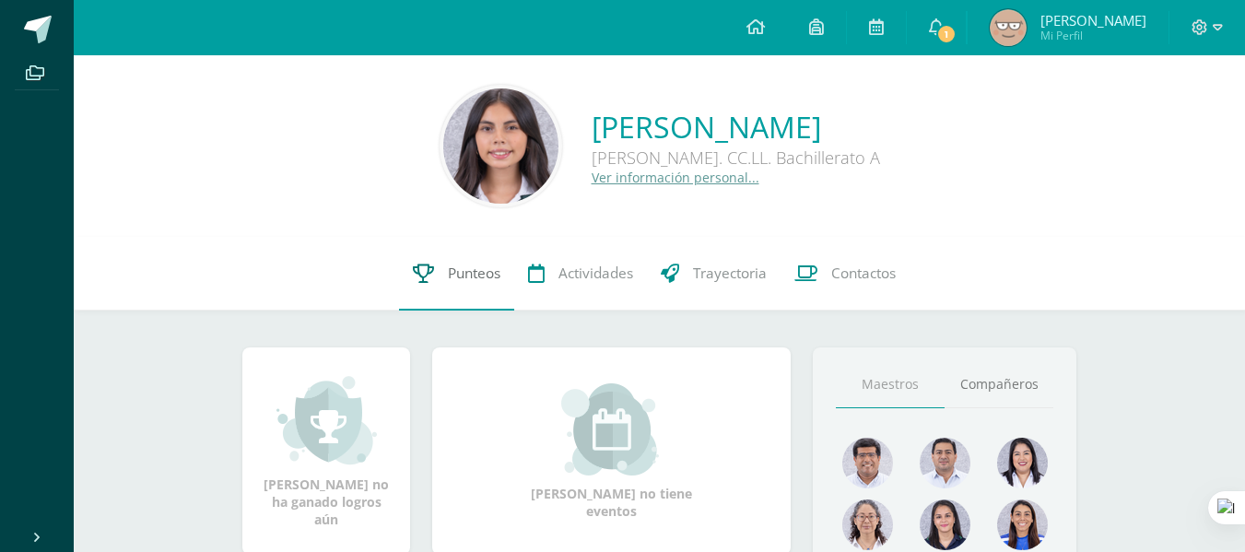
click at [459, 256] on link "Punteos" at bounding box center [456, 274] width 115 height 74
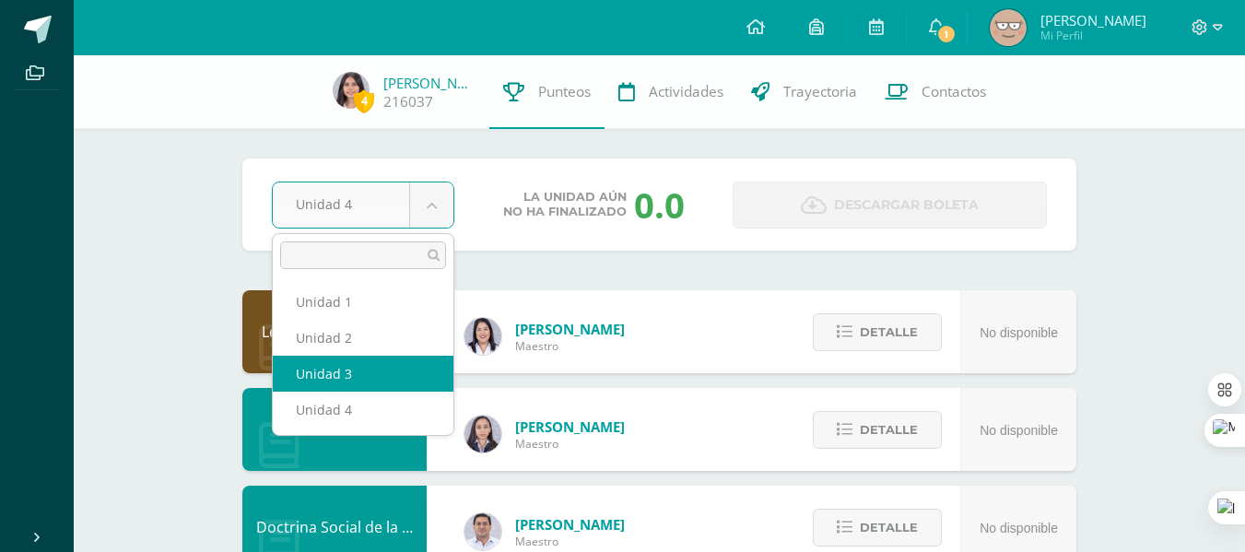
select select "Unidad 3"
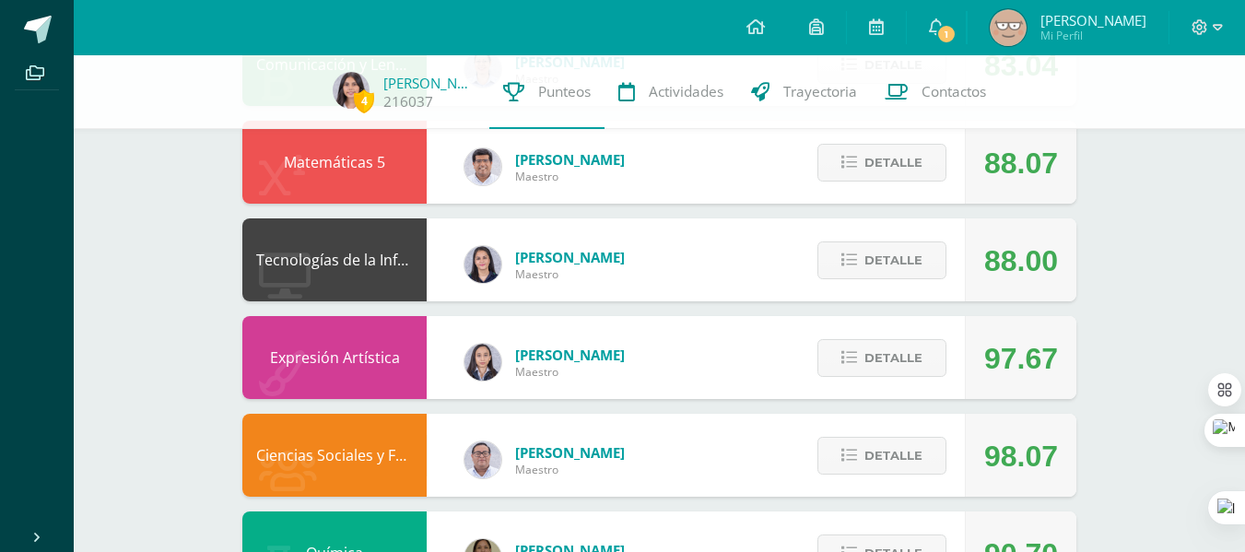
scroll to position [656, 0]
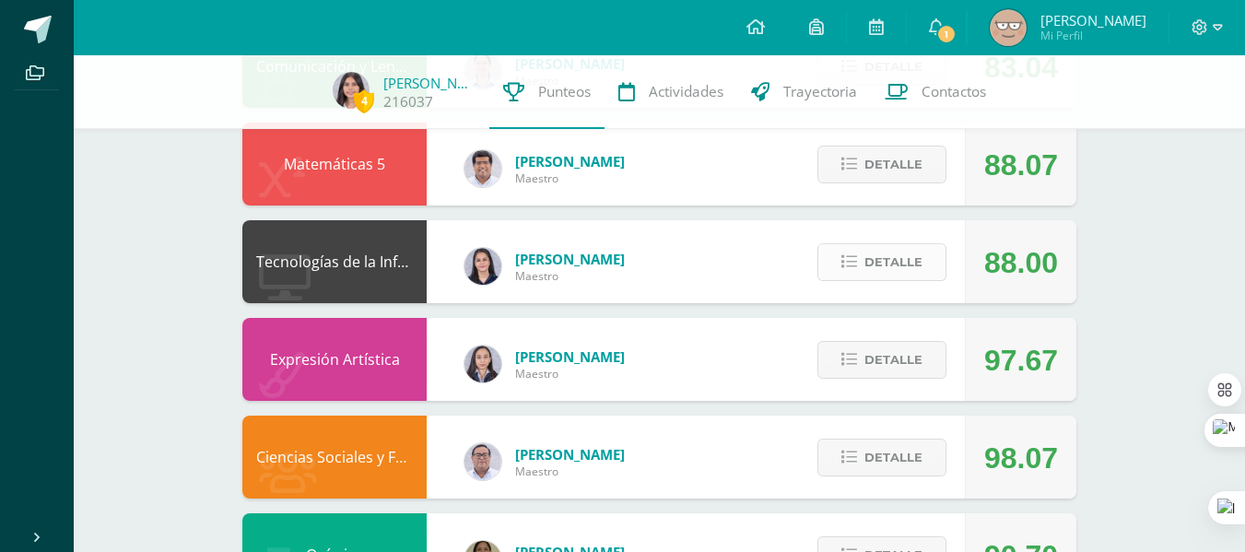
click at [864, 254] on button "Detalle" at bounding box center [881, 262] width 129 height 38
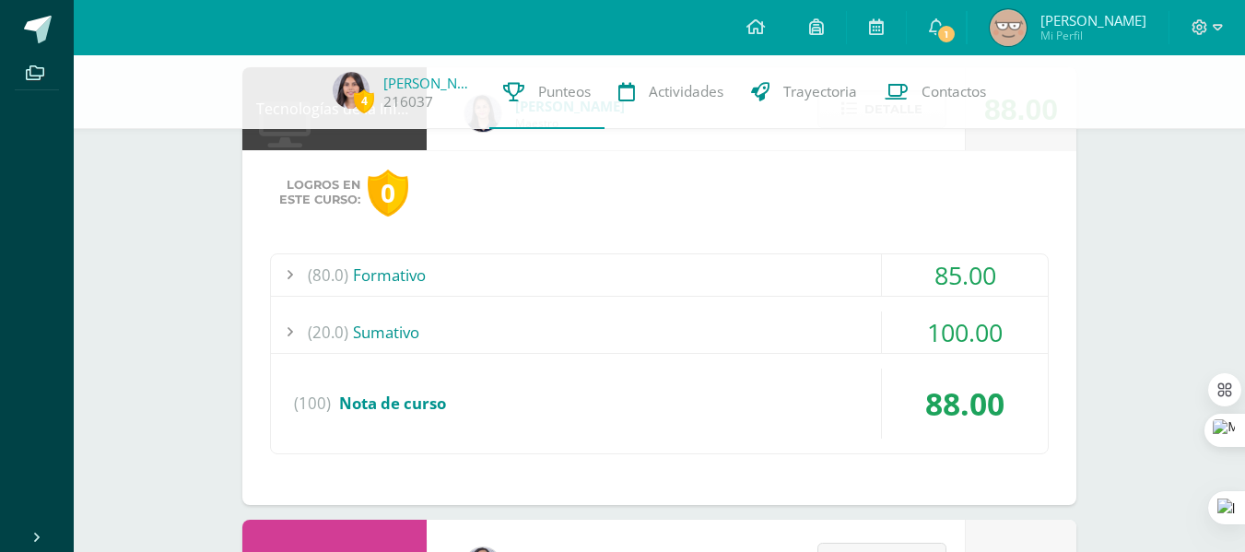
scroll to position [816, 0]
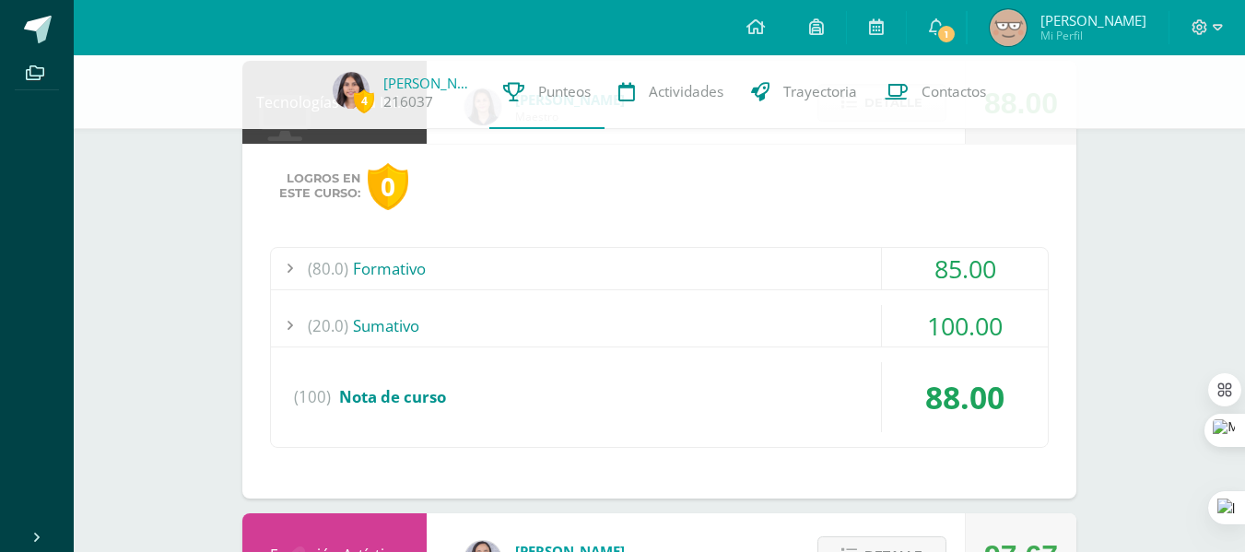
click at [660, 319] on div "(20.0) Sumativo" at bounding box center [659, 325] width 777 height 41
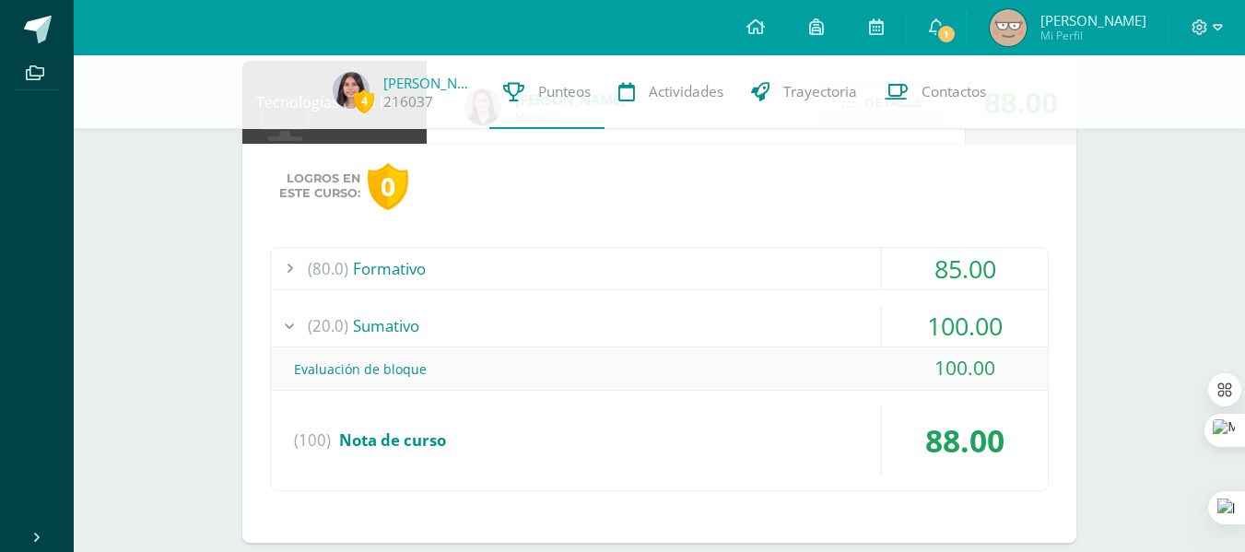
click at [705, 340] on div "(20.0) Sumativo" at bounding box center [659, 325] width 777 height 41
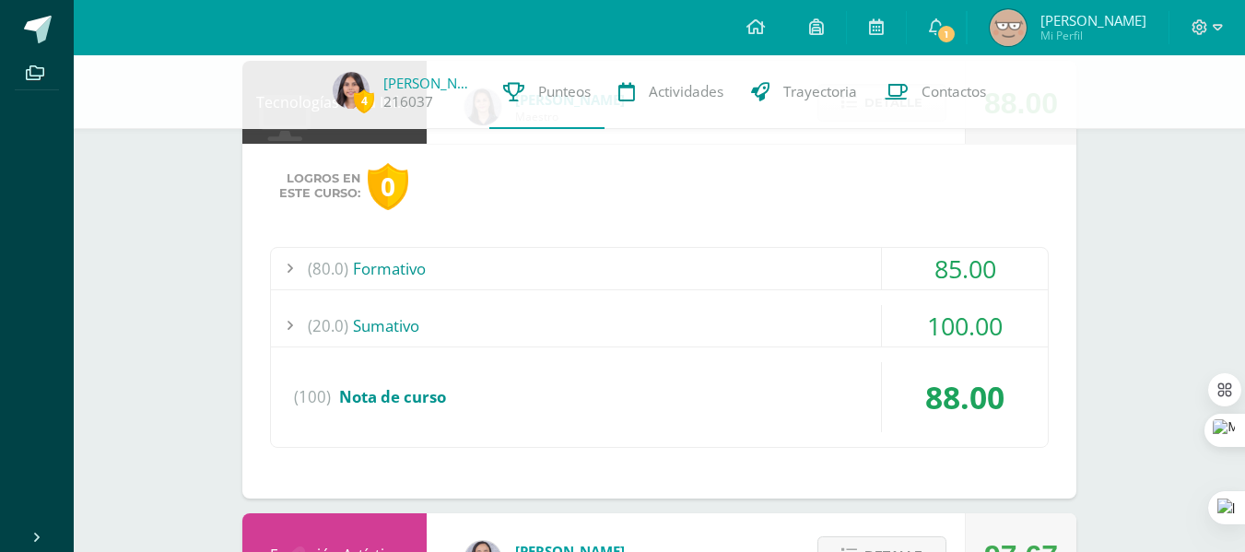
click at [716, 247] on div "(80.0) Formativo 85.00 Formativa 1 - CSS 95.00" at bounding box center [659, 347] width 779 height 201
click at [721, 262] on div "(80.0) Formativo" at bounding box center [659, 268] width 777 height 41
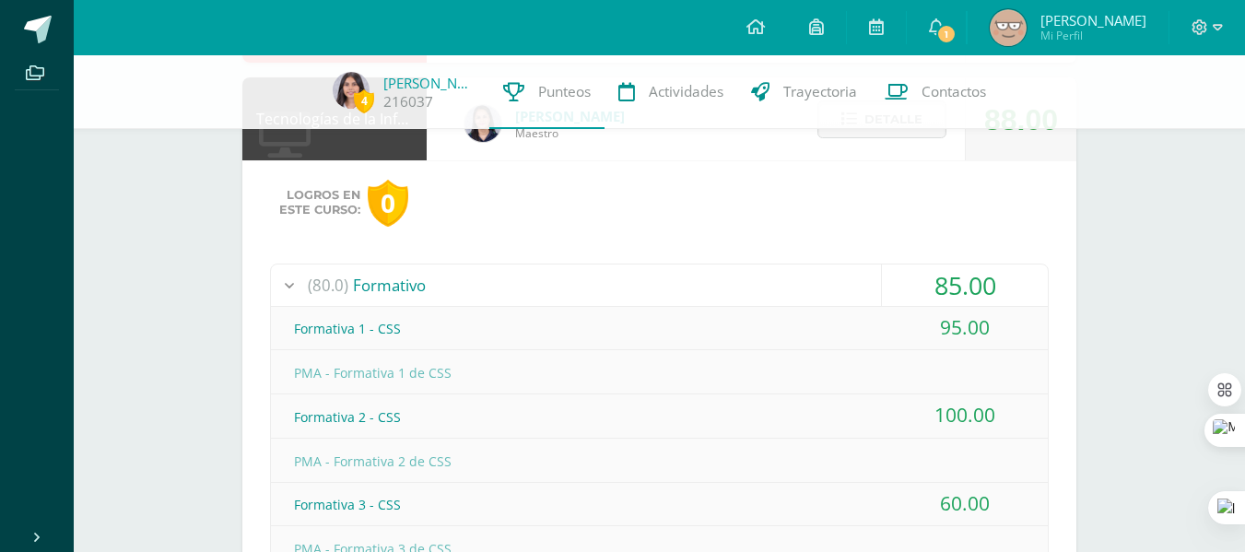
scroll to position [704, 0]
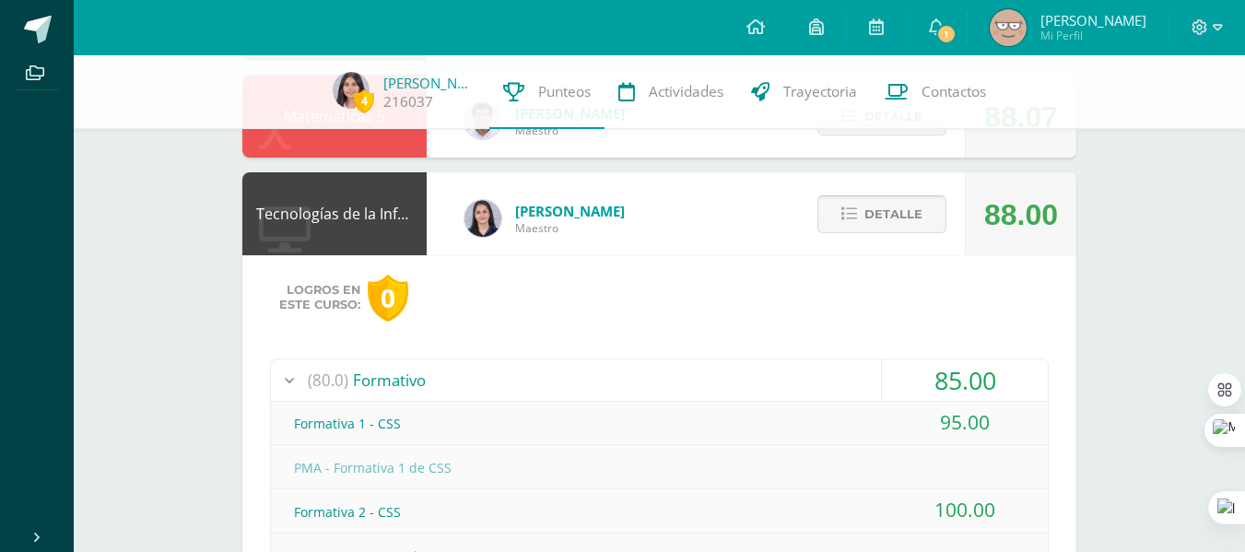
click at [854, 214] on icon at bounding box center [849, 214] width 16 height 16
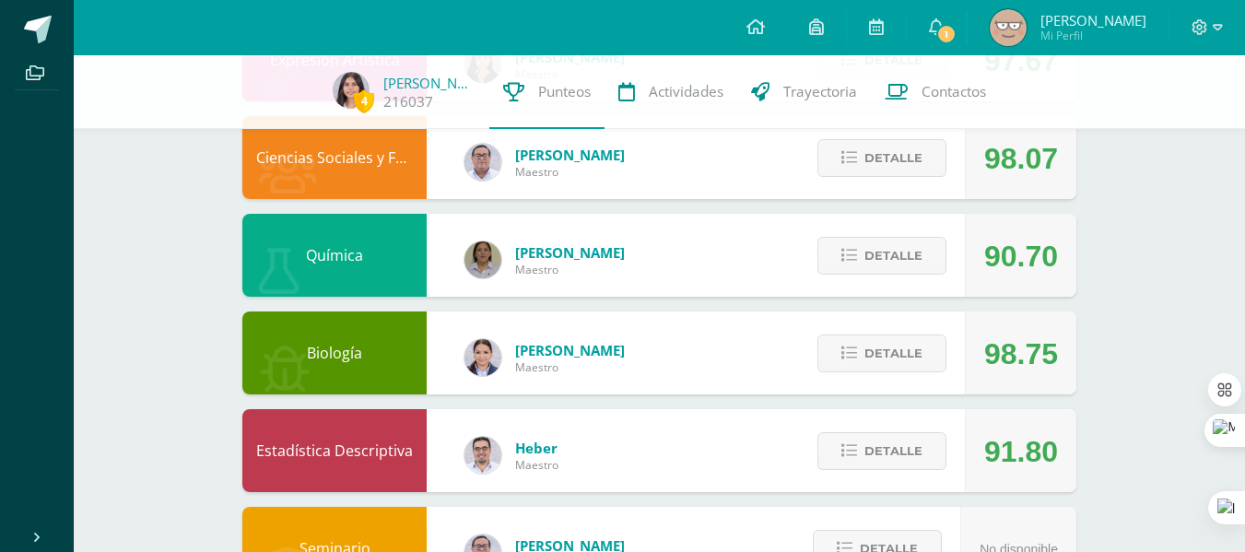
scroll to position [1030, 0]
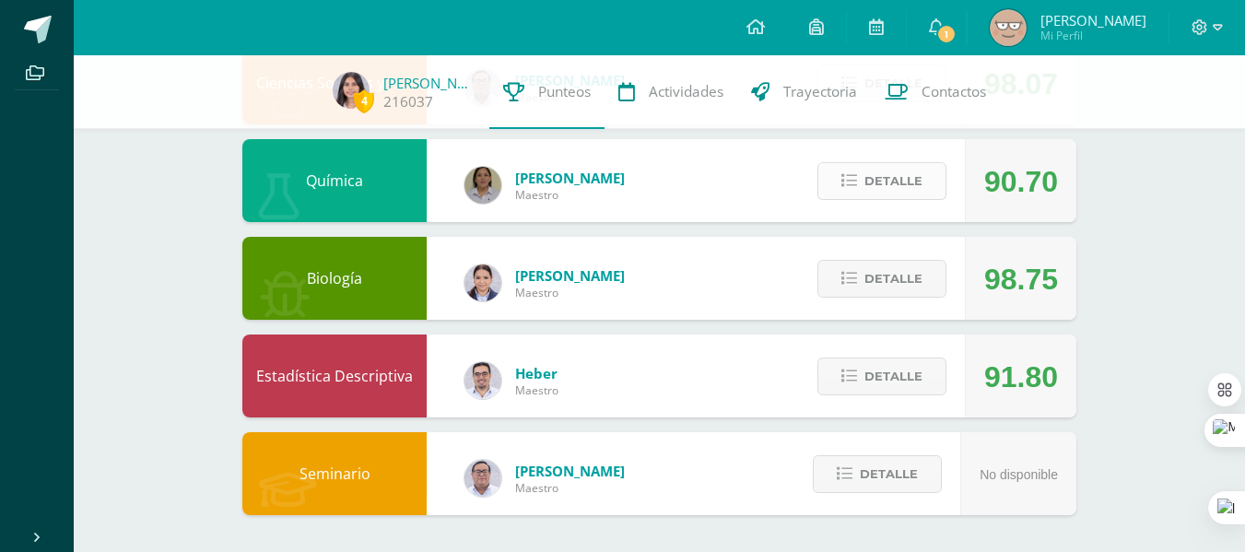
click at [872, 197] on span "Detalle" at bounding box center [893, 181] width 58 height 34
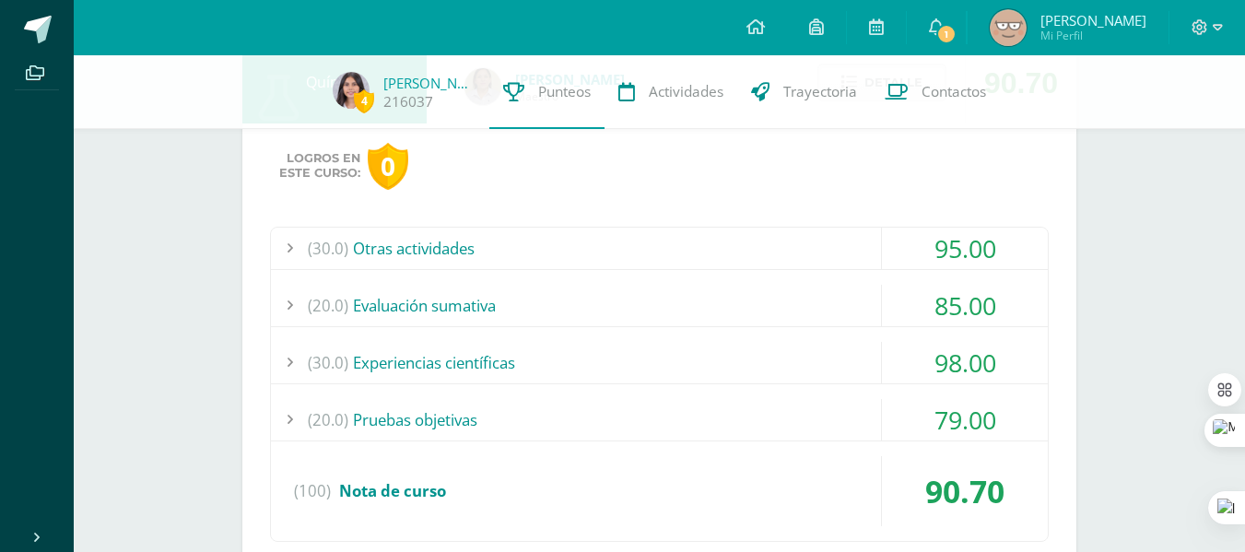
scroll to position [1130, 0]
click at [584, 407] on div "(20.0) Pruebas objetivas" at bounding box center [659, 418] width 777 height 41
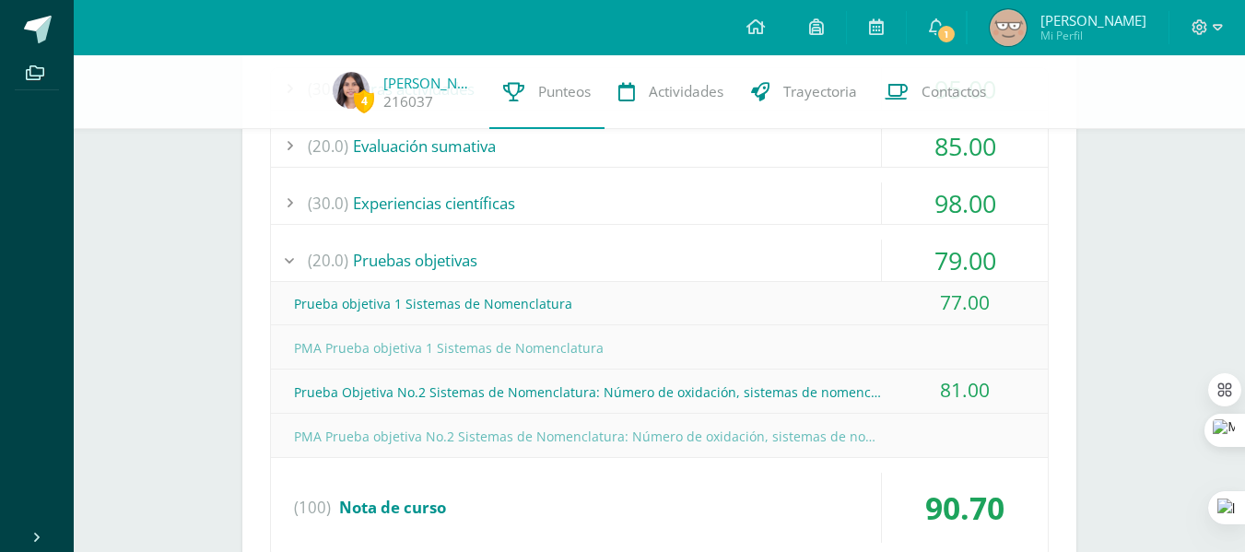
scroll to position [1287, 0]
click at [593, 256] on div "(20.0) Pruebas objetivas" at bounding box center [659, 261] width 777 height 41
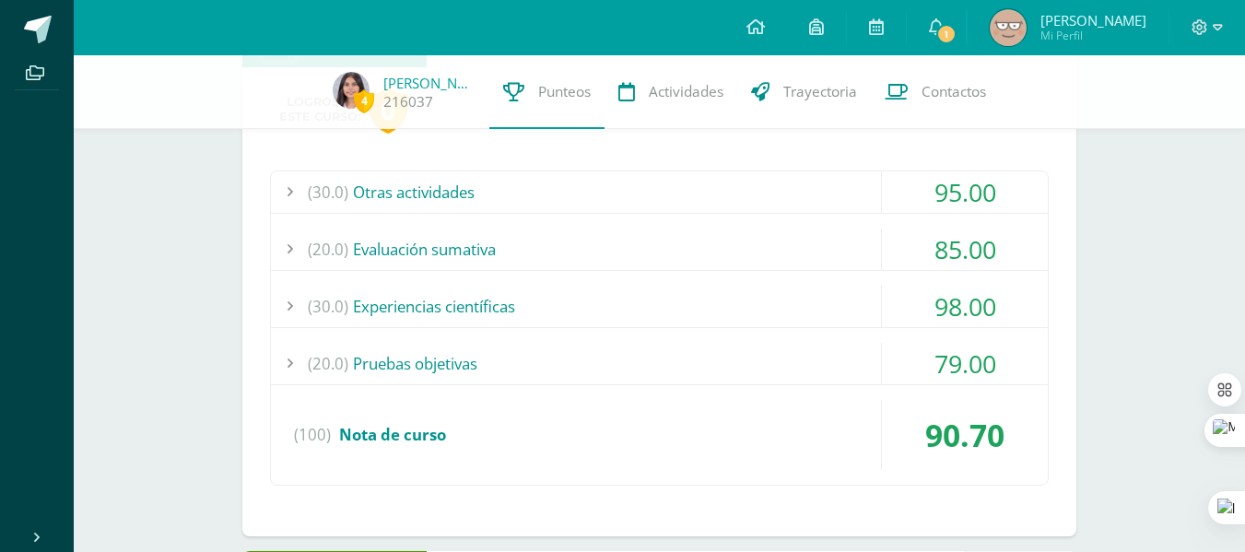
scroll to position [1191, 0]
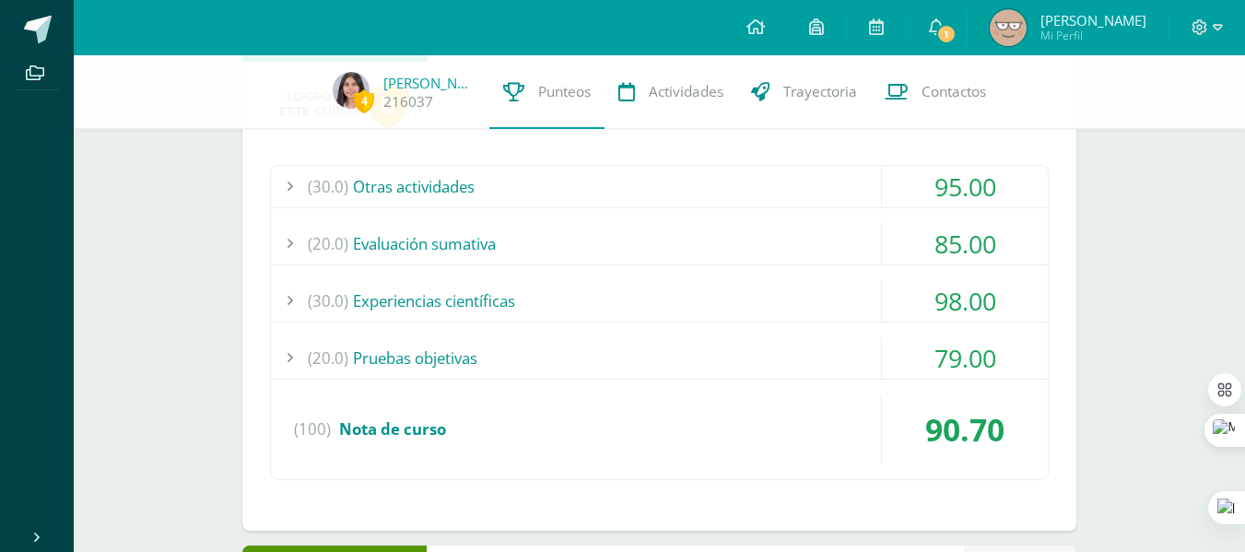
click at [592, 370] on div "(20.0) Pruebas objetivas" at bounding box center [659, 357] width 777 height 41
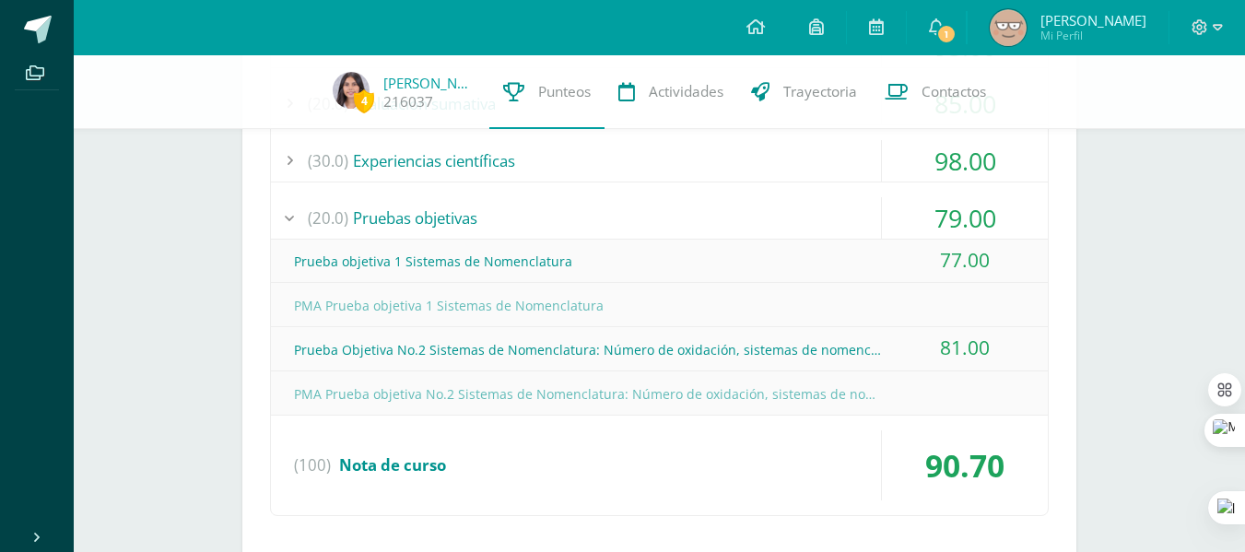
scroll to position [1330, 0]
click at [581, 219] on div "(20.0) Pruebas objetivas" at bounding box center [659, 218] width 777 height 41
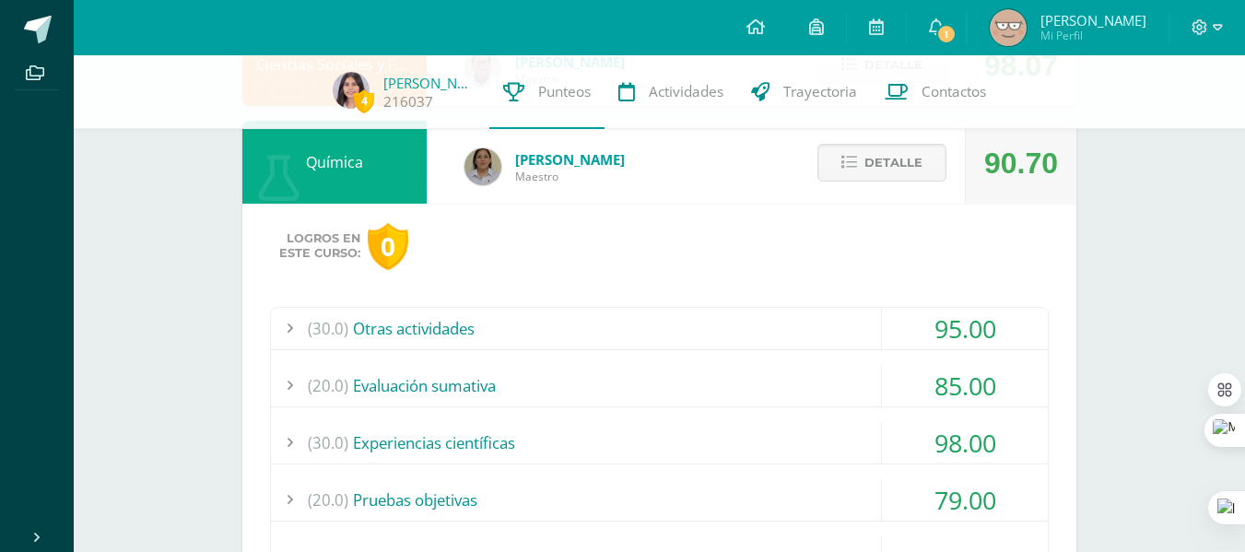
scroll to position [1034, 0]
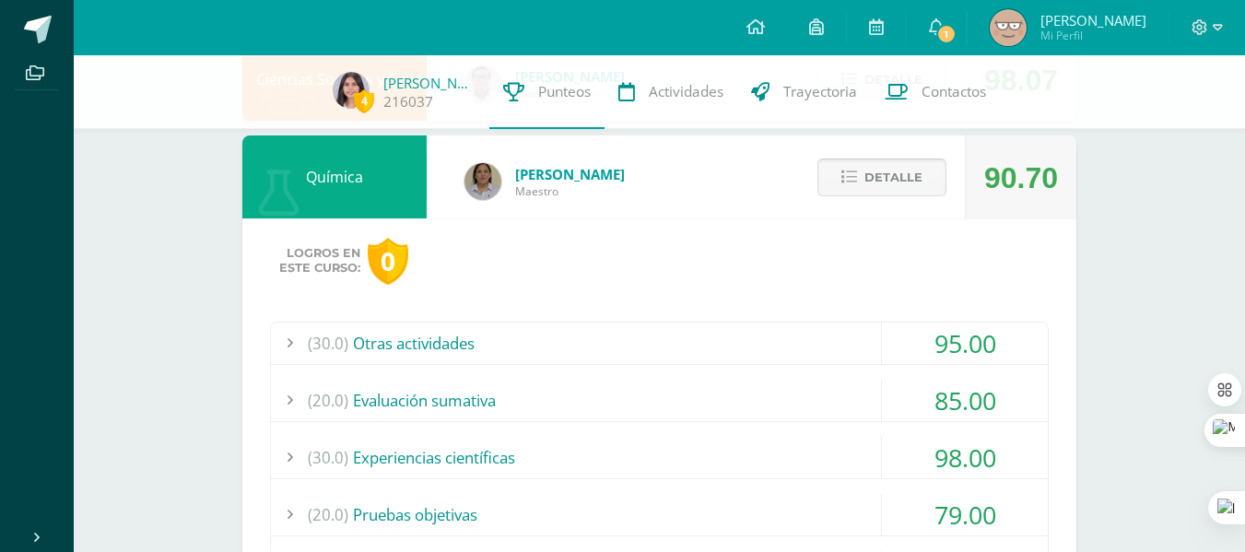
click at [879, 176] on span "Detalle" at bounding box center [893, 177] width 58 height 34
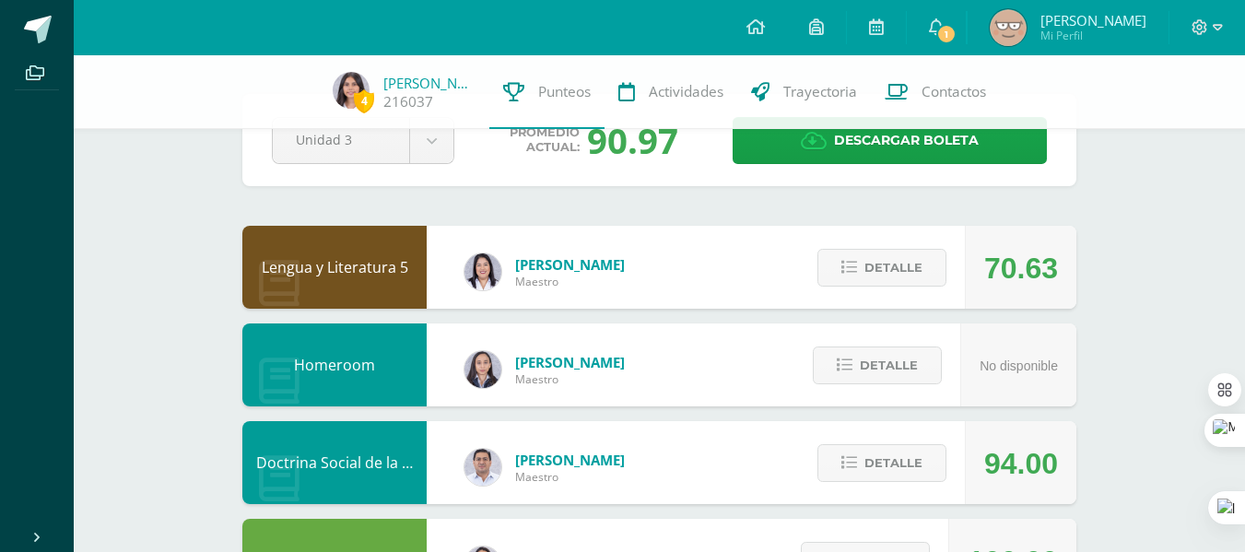
scroll to position [0, 0]
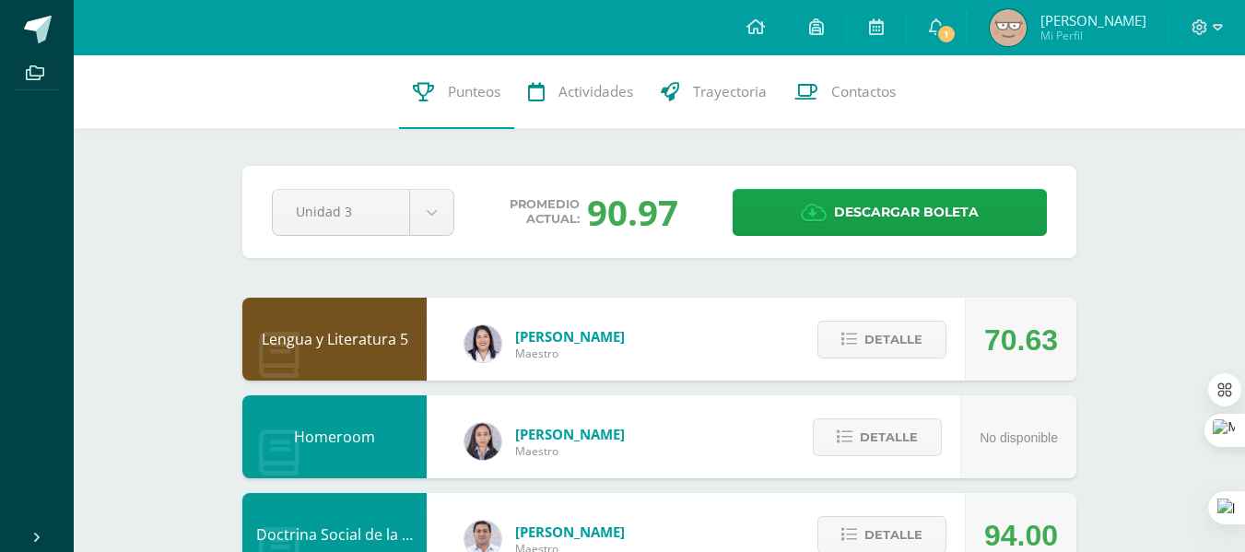
click at [845, 311] on div "Detalle" at bounding box center [877, 339] width 175 height 83
click at [854, 332] on icon at bounding box center [849, 340] width 16 height 16
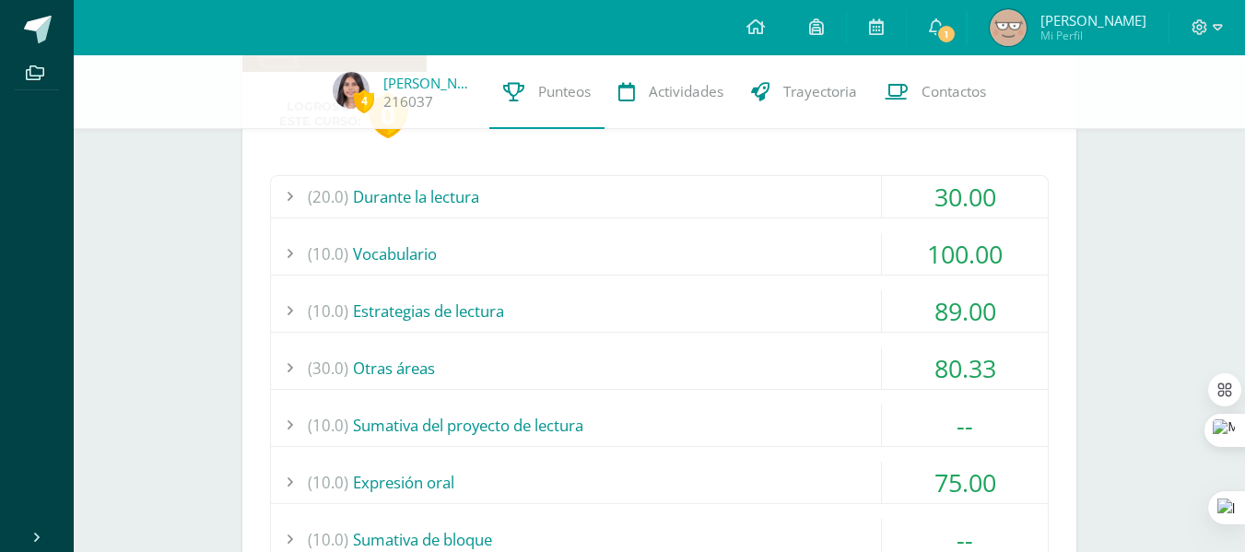
scroll to position [303, 0]
click at [766, 301] on div "(10.0) Estrategias de lectura" at bounding box center [659, 308] width 777 height 41
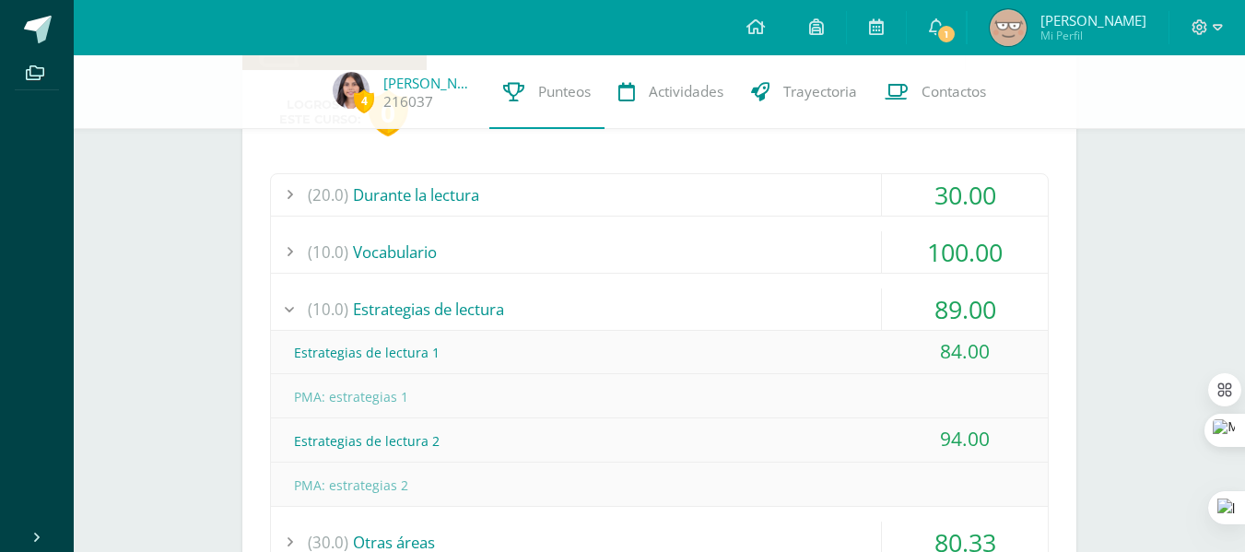
click at [755, 302] on div "(10.0) Estrategias de lectura" at bounding box center [659, 308] width 777 height 41
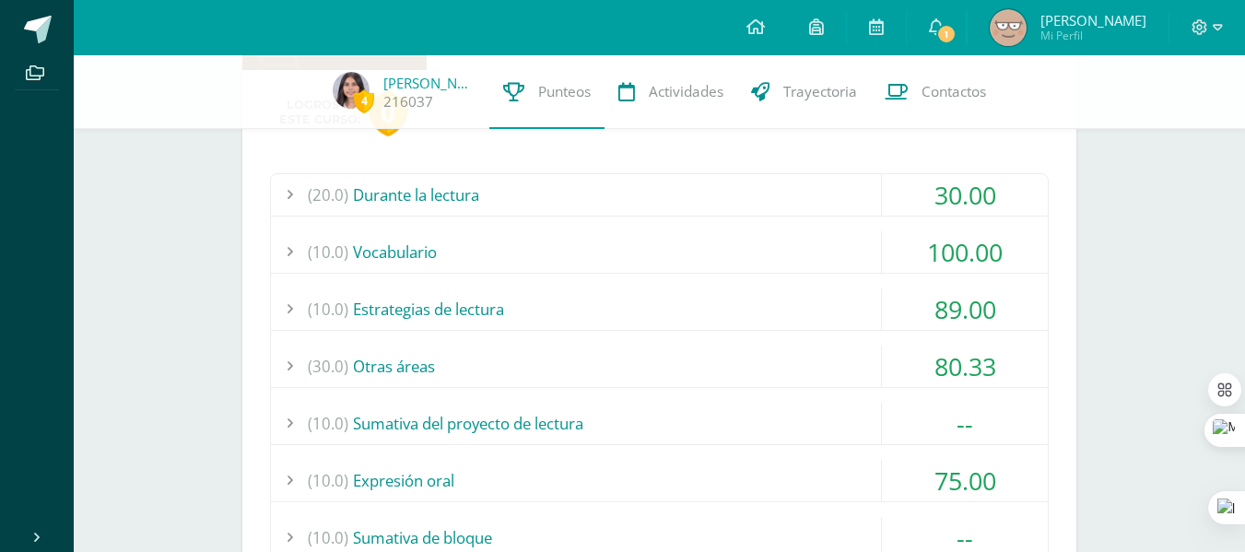
click at [760, 370] on div "(30.0) Otras áreas" at bounding box center [659, 366] width 777 height 41
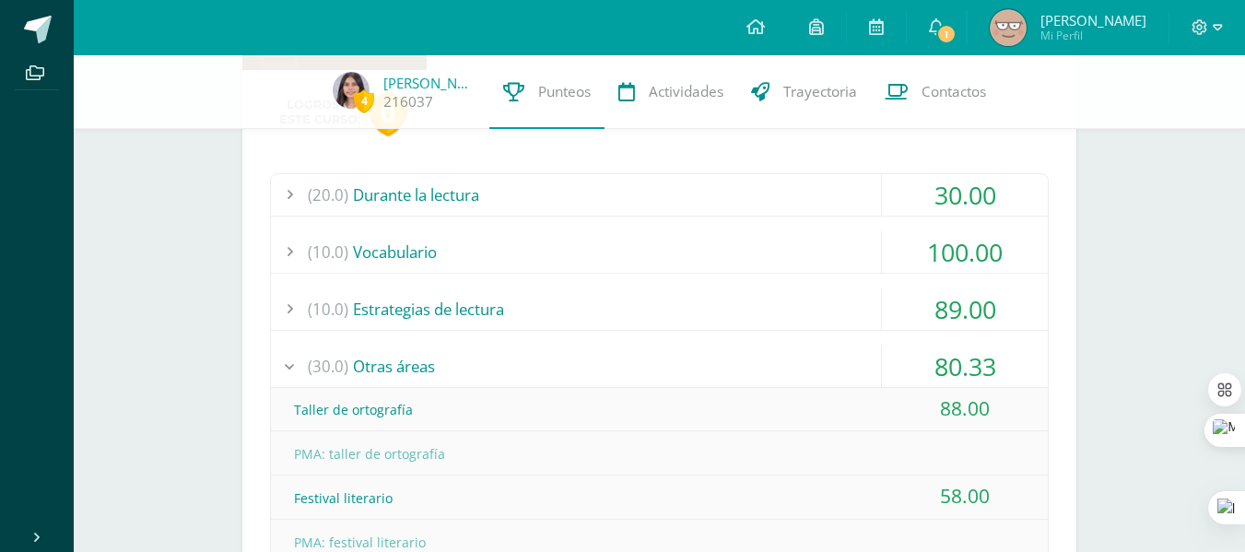
click at [751, 365] on div "(30.0) Otras áreas" at bounding box center [659, 366] width 777 height 41
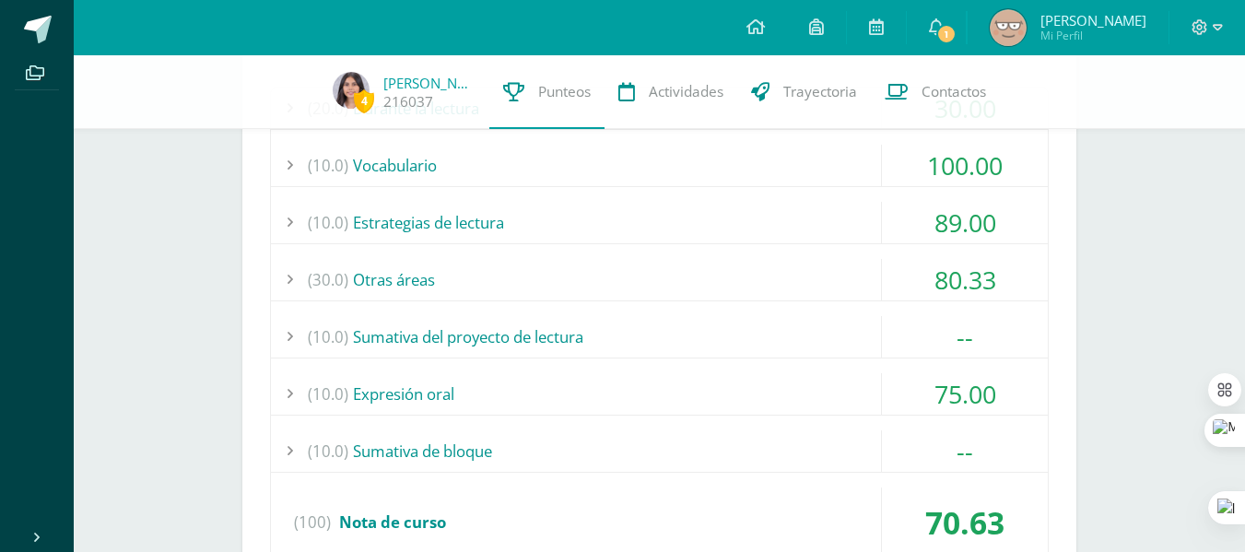
scroll to position [391, 0]
click at [692, 278] on div "(30.0) Otras áreas" at bounding box center [659, 278] width 777 height 41
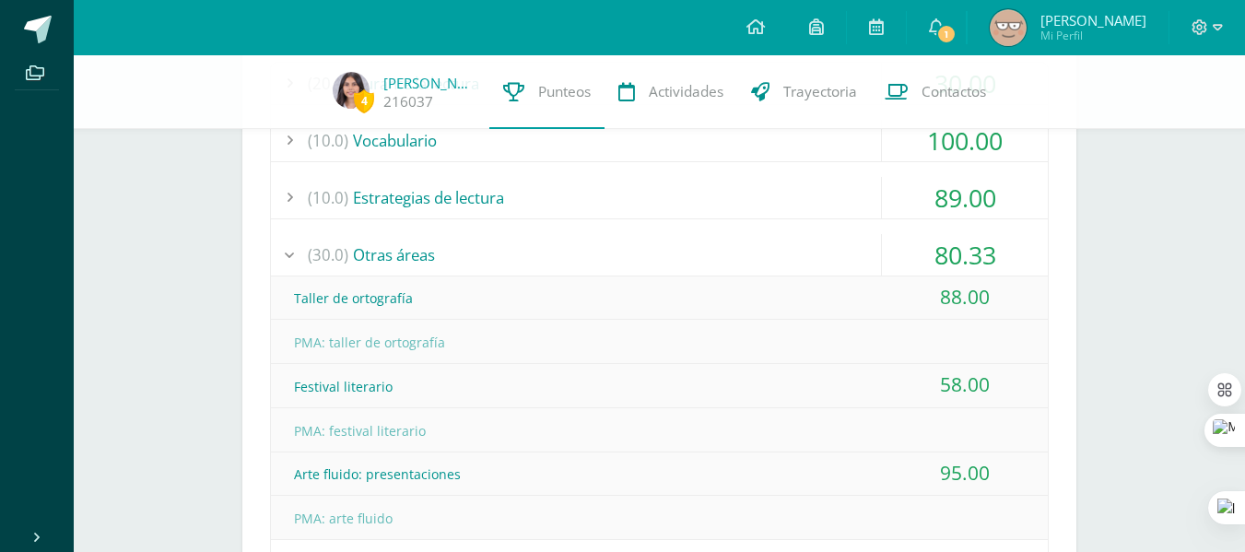
scroll to position [430, 0]
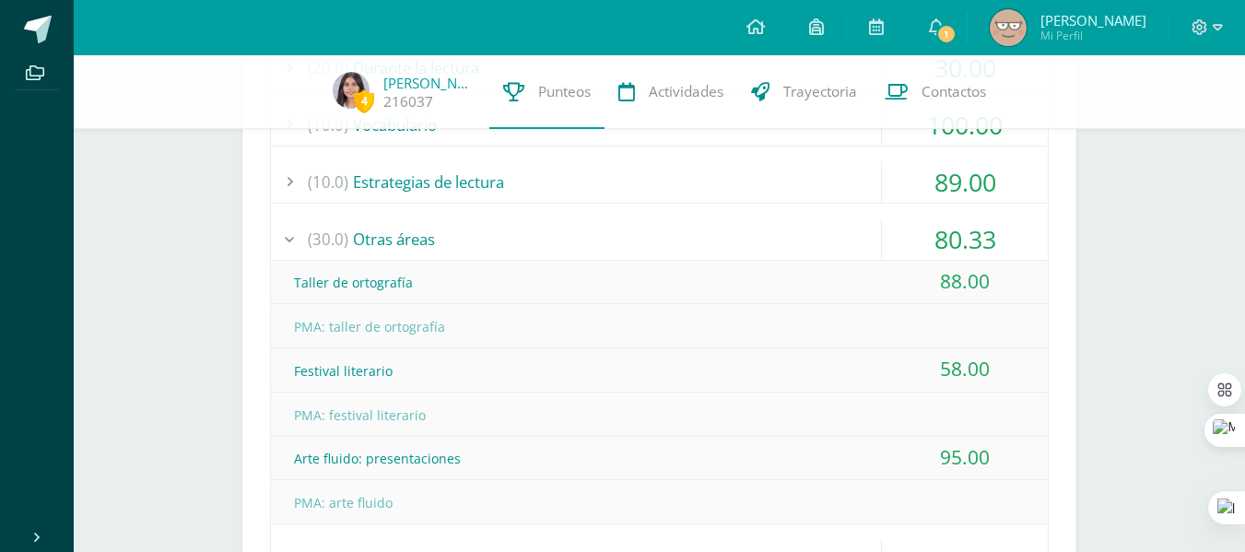
click at [699, 249] on div "(30.0) Otras áreas" at bounding box center [659, 238] width 777 height 41
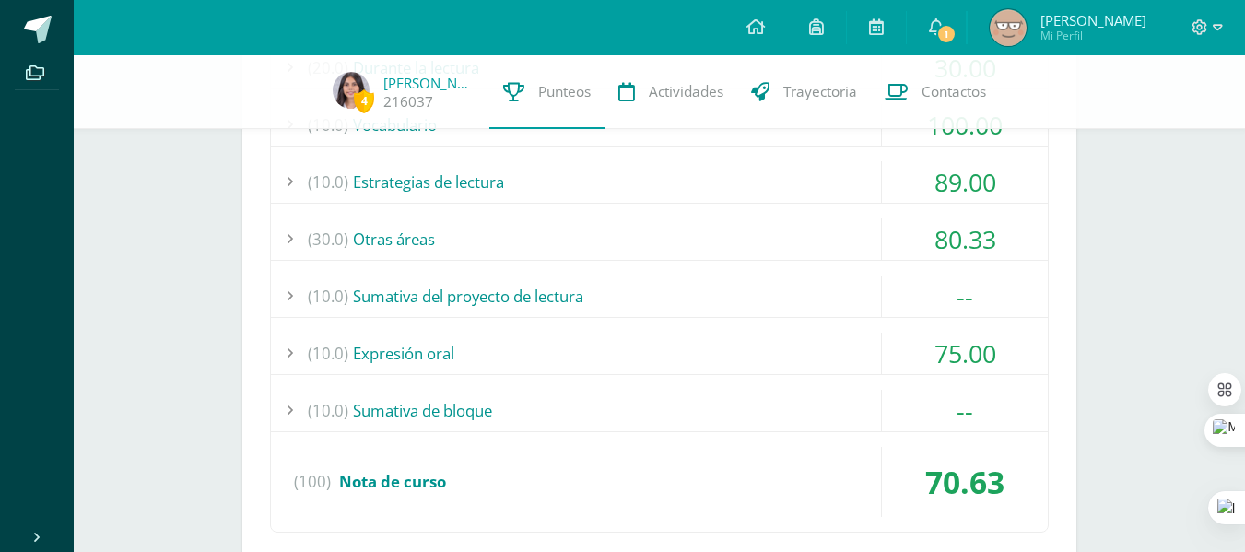
click at [698, 247] on div "(30.0) Otras áreas" at bounding box center [659, 238] width 777 height 41
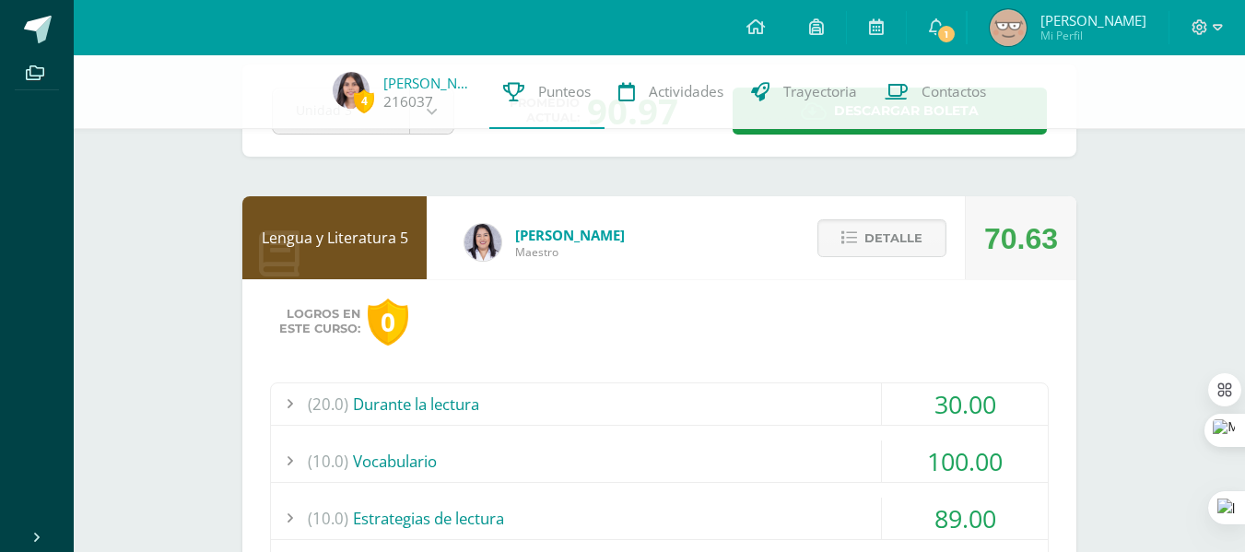
scroll to position [0, 0]
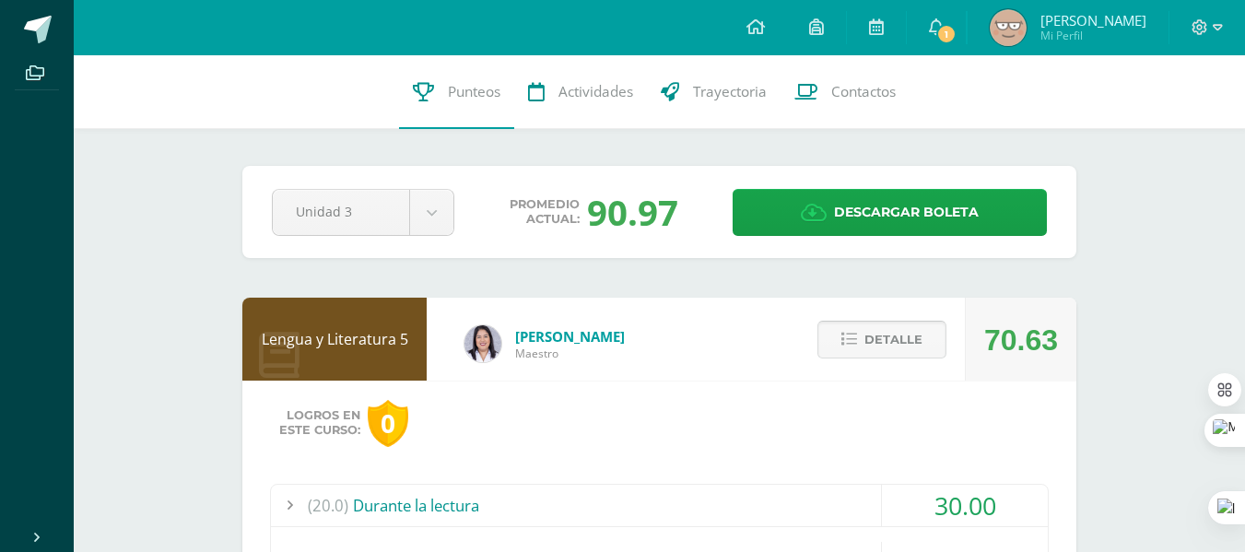
click at [878, 357] on span "Detalle" at bounding box center [893, 340] width 58 height 34
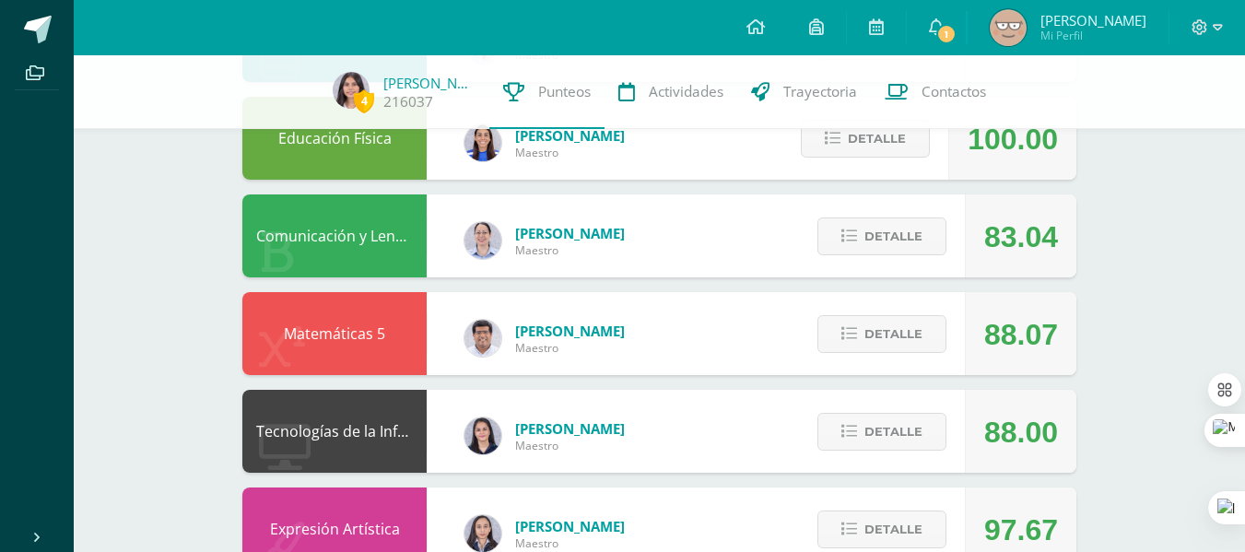
scroll to position [486, 0]
click at [893, 247] on span "Detalle" at bounding box center [893, 237] width 58 height 34
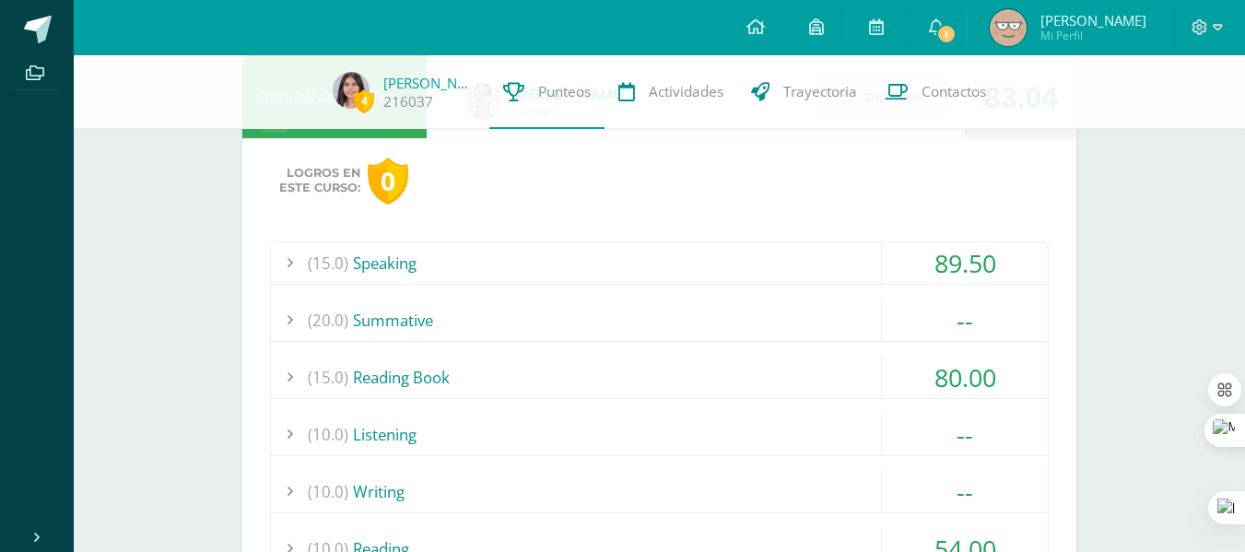
scroll to position [839, 0]
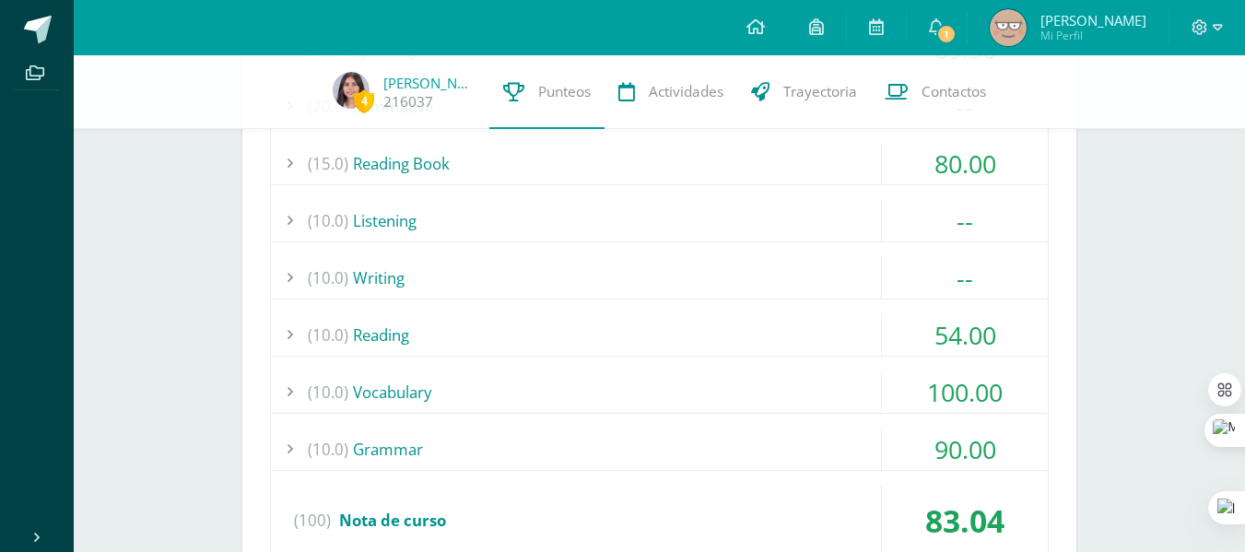
click at [772, 307] on div "(15.0) Speaking 89.50 Speaking Task 6 92.00 (100)" at bounding box center [659, 300] width 779 height 544
click at [776, 348] on div "(10.0) Reading" at bounding box center [659, 334] width 777 height 41
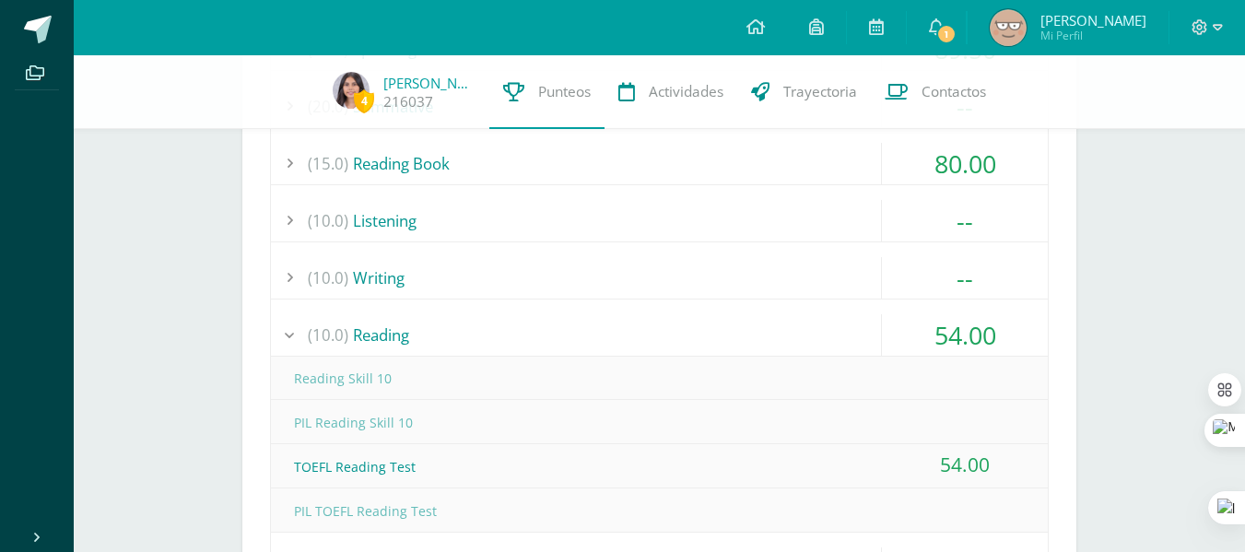
click at [757, 311] on div "(15.0) Speaking 89.50 Speaking Task 6 92.00 (100)" at bounding box center [659, 388] width 779 height 720
click at [682, 327] on div "(10.0) Reading" at bounding box center [659, 334] width 777 height 41
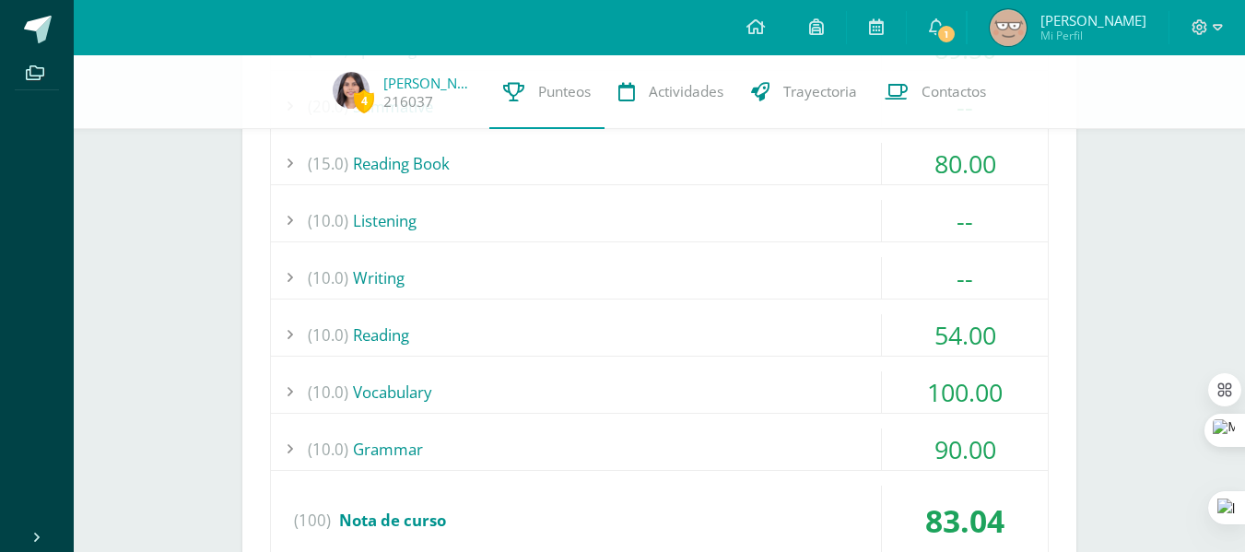
click at [699, 282] on div "(10.0) Writing" at bounding box center [659, 277] width 777 height 41
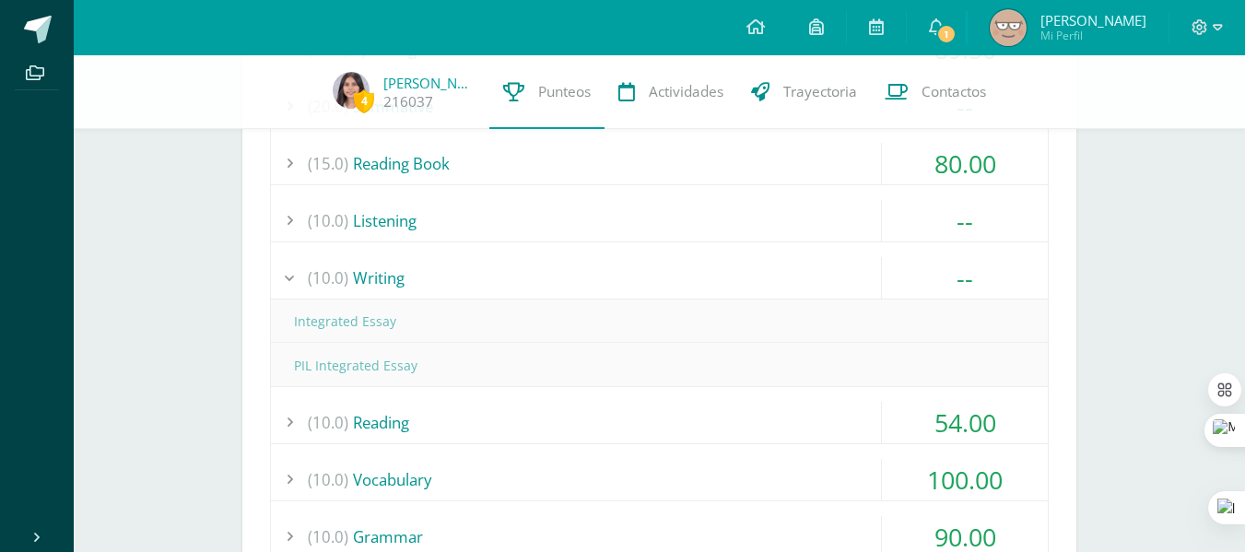
click at [699, 282] on div "(10.0) Writing" at bounding box center [659, 277] width 777 height 41
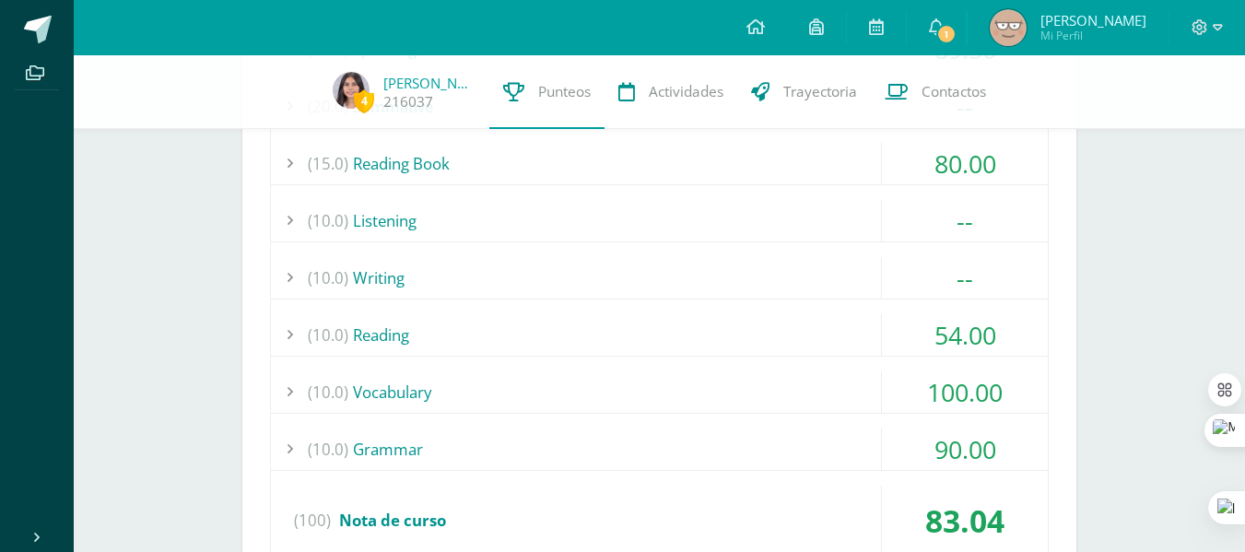
click at [675, 239] on div "(10.0) Listening" at bounding box center [659, 220] width 777 height 41
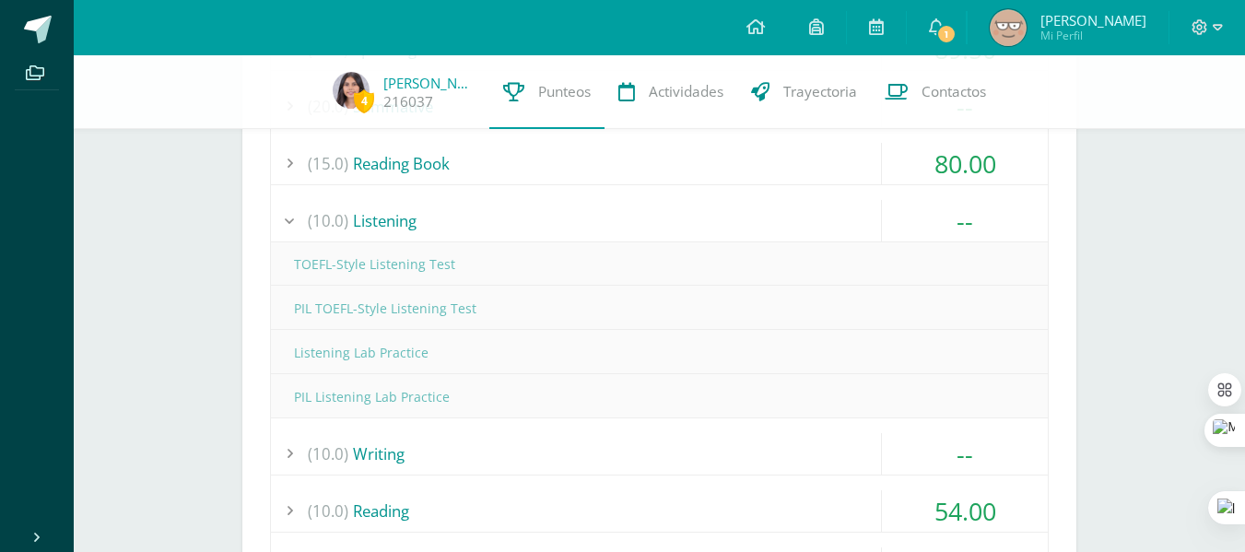
click at [666, 229] on div "(10.0) Listening" at bounding box center [659, 220] width 777 height 41
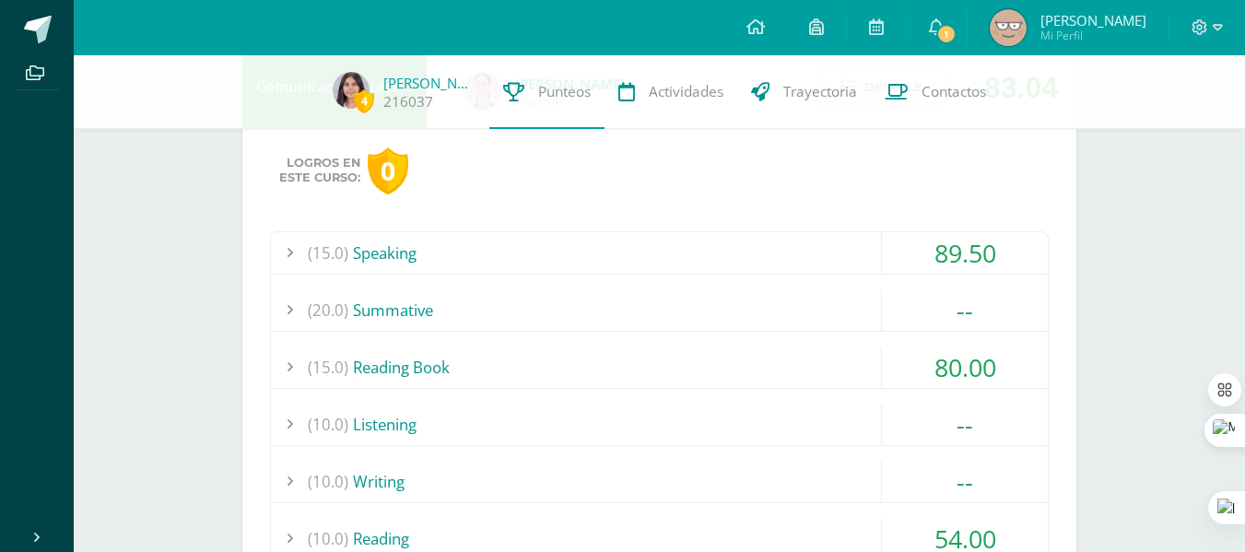
scroll to position [624, 0]
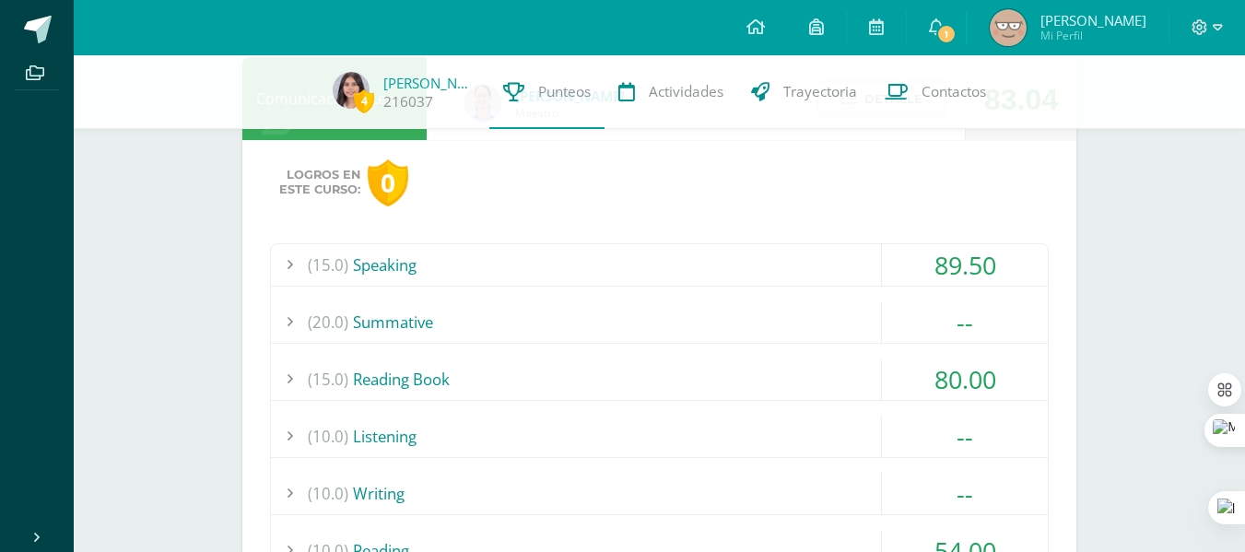
click at [667, 252] on div "(15.0) Speaking" at bounding box center [659, 264] width 777 height 41
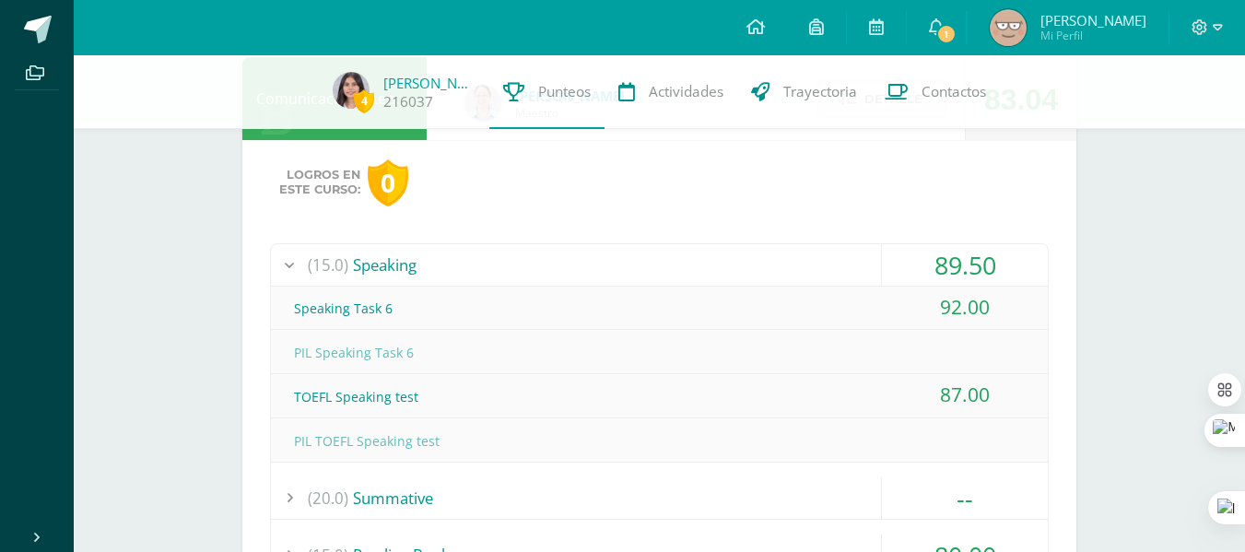
click at [664, 254] on div "(15.0) Speaking" at bounding box center [659, 264] width 777 height 41
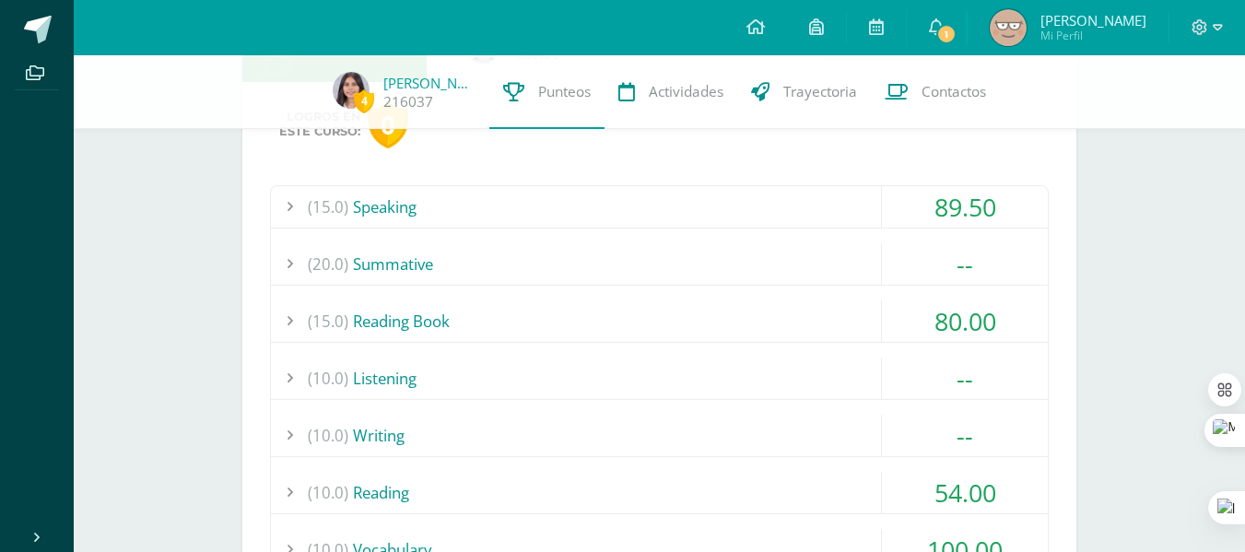
scroll to position [683, 0]
click at [710, 335] on div "(15.0) Reading Book" at bounding box center [659, 319] width 777 height 41
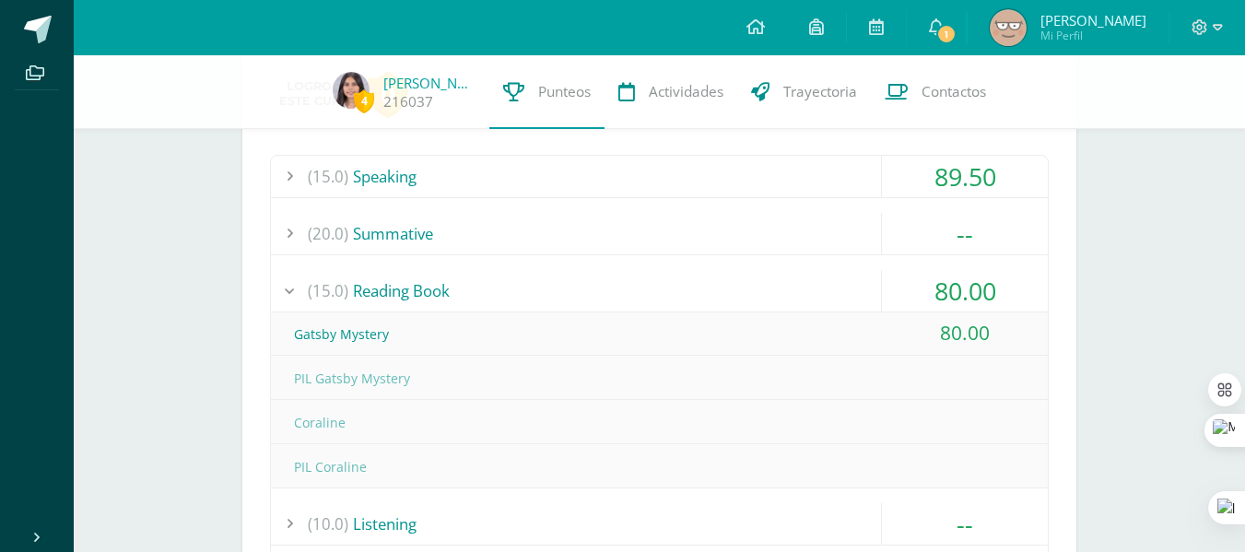
scroll to position [713, 0]
click at [742, 295] on div "(15.0) Reading Book" at bounding box center [659, 289] width 777 height 41
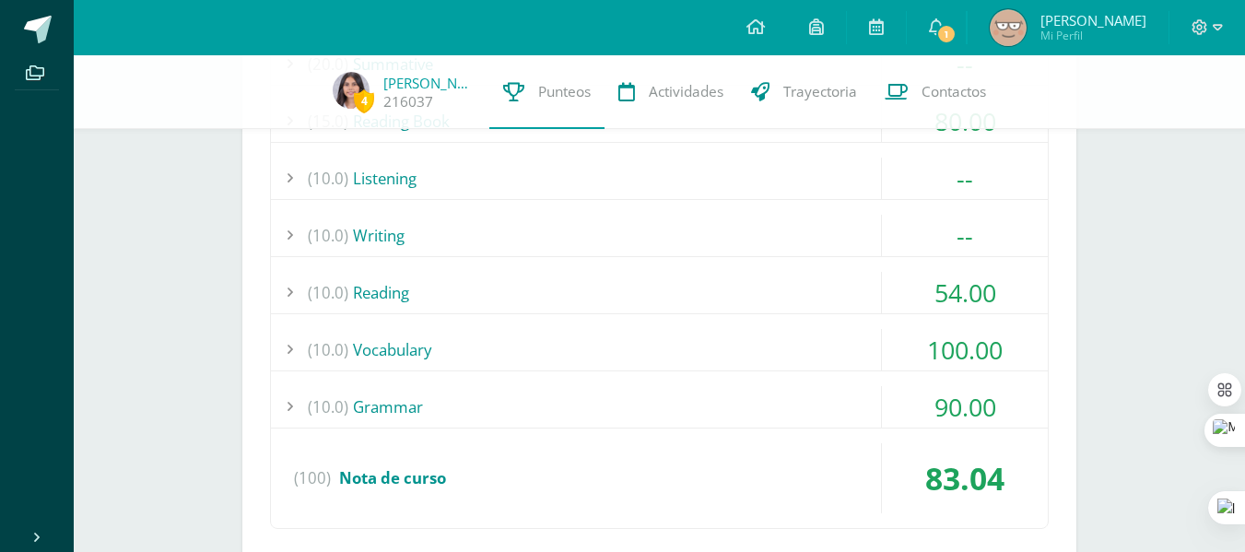
scroll to position [891, 0]
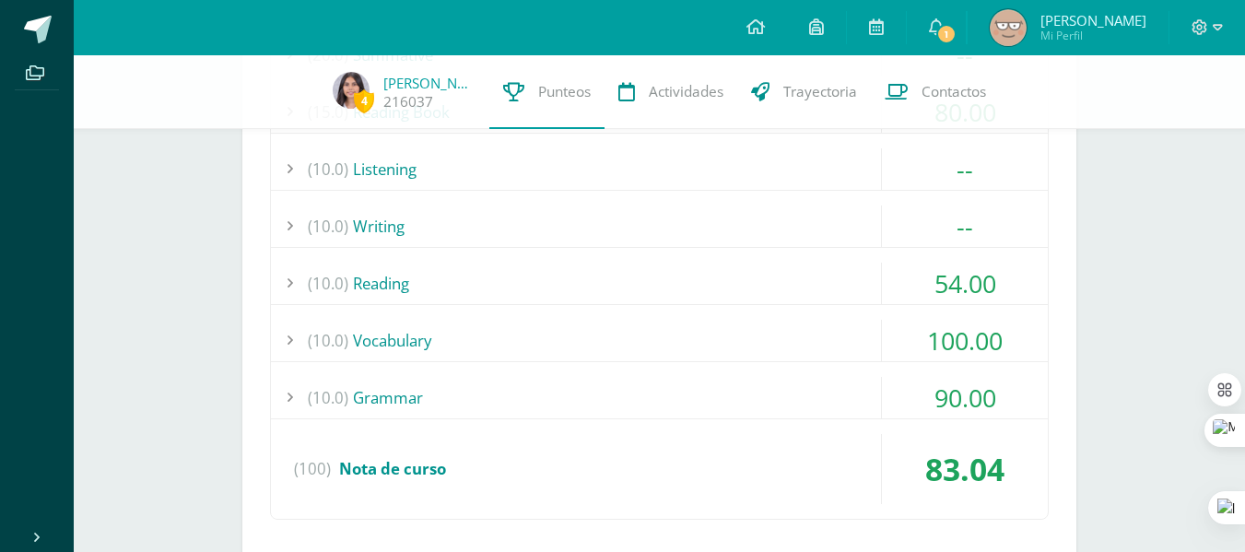
click at [683, 341] on div "(10.0) Vocabulary" at bounding box center [659, 340] width 777 height 41
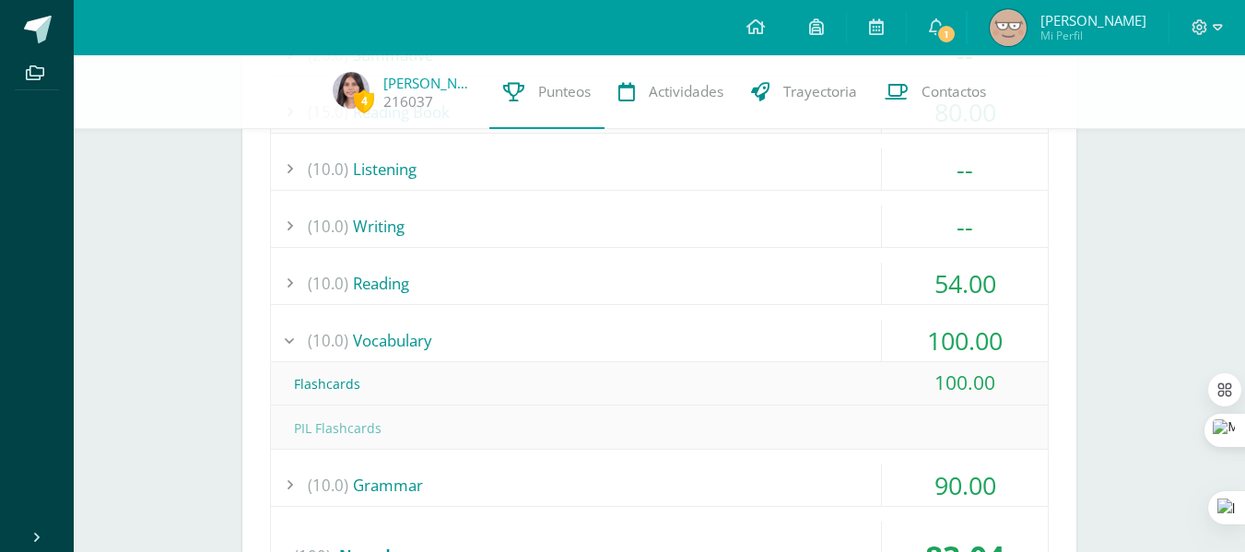
click at [683, 341] on div "(10.0) Vocabulary" at bounding box center [659, 340] width 777 height 41
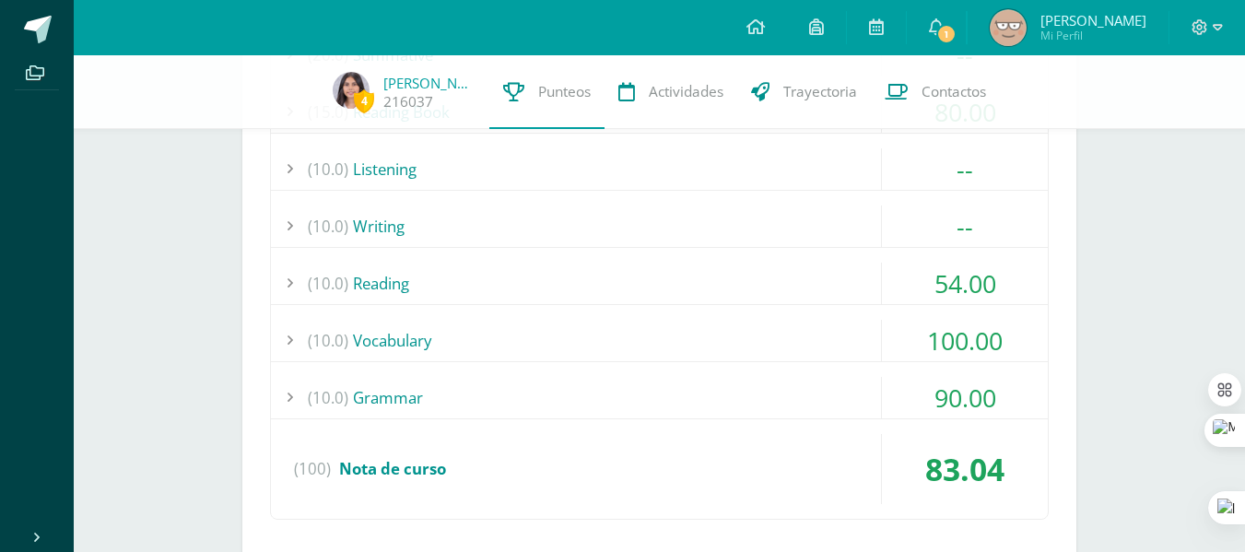
click at [651, 392] on div "(10.0) Grammar" at bounding box center [659, 397] width 777 height 41
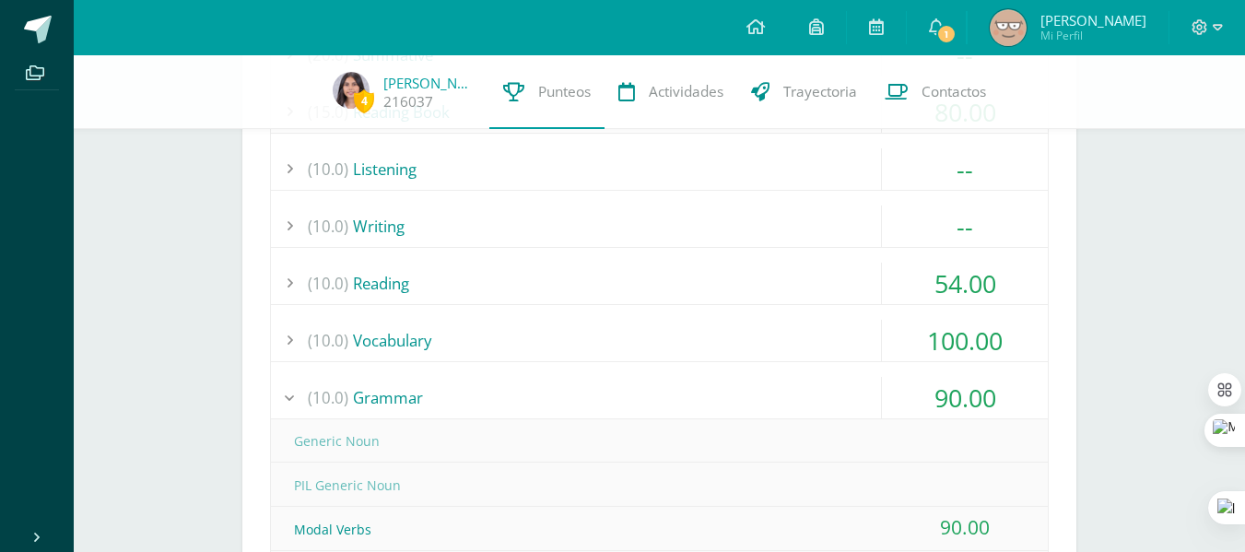
click at [651, 392] on div "(10.0) Grammar" at bounding box center [659, 397] width 777 height 41
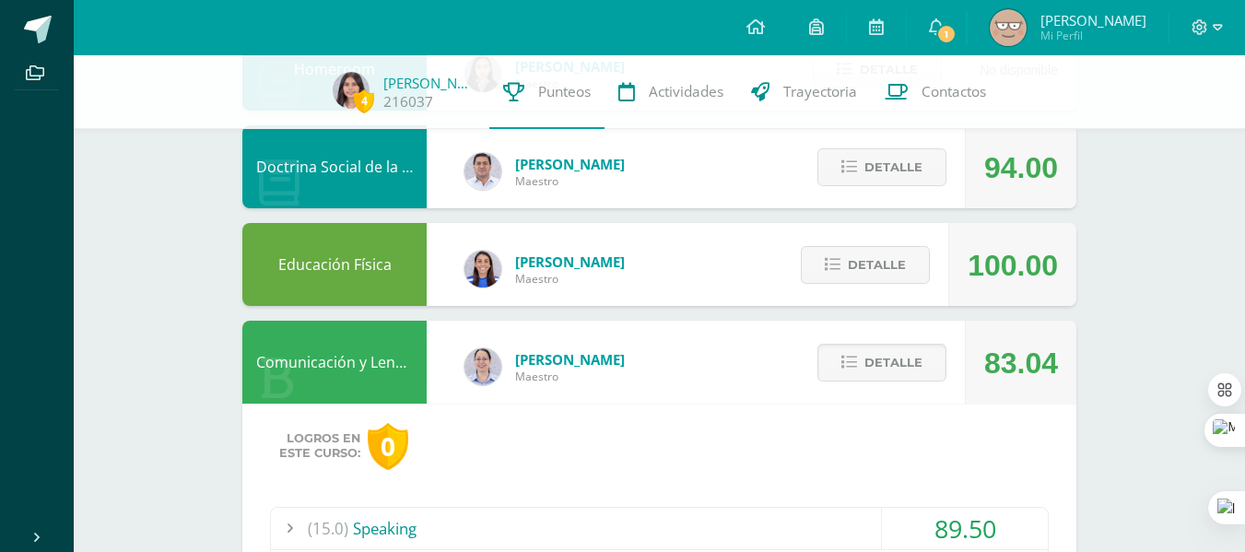
scroll to position [359, 0]
click at [875, 348] on span "Detalle" at bounding box center [893, 363] width 58 height 34
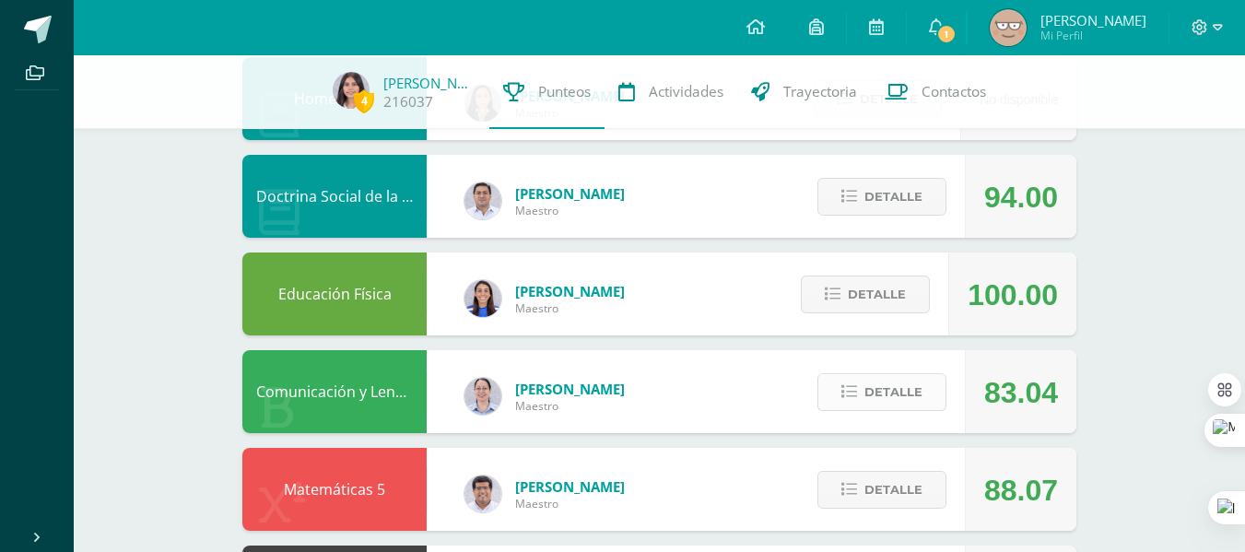
scroll to position [321, 0]
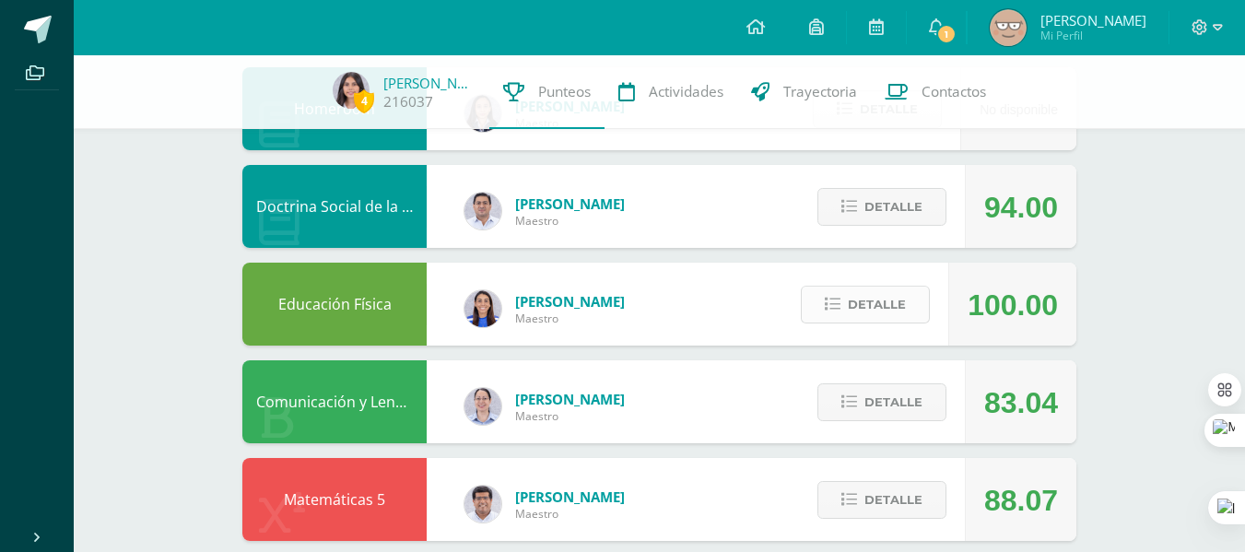
click at [839, 302] on icon at bounding box center [833, 305] width 16 height 16
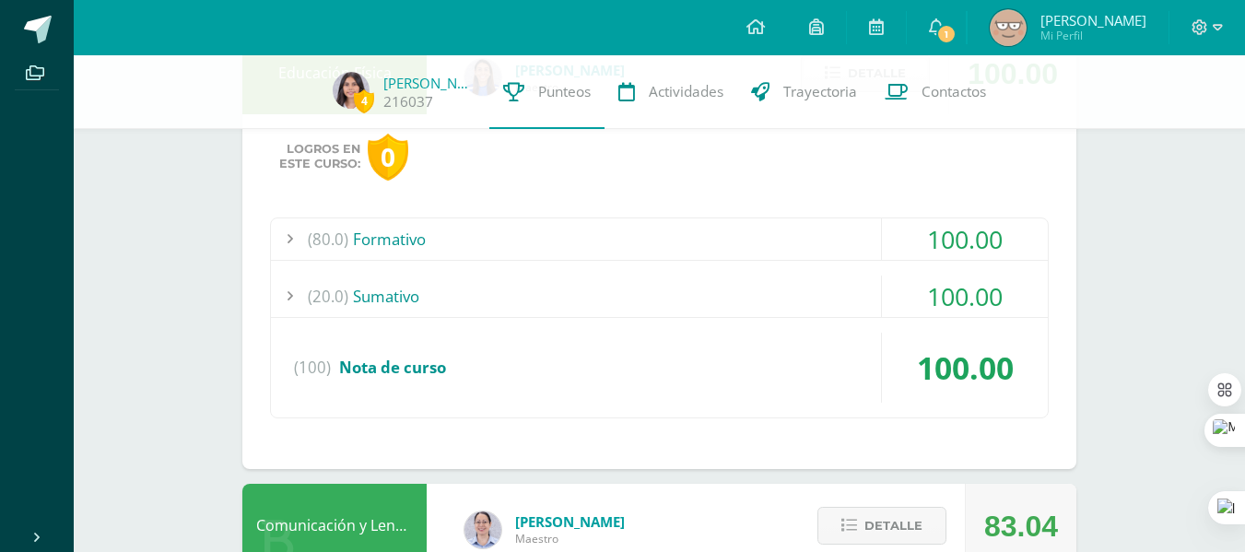
scroll to position [554, 0]
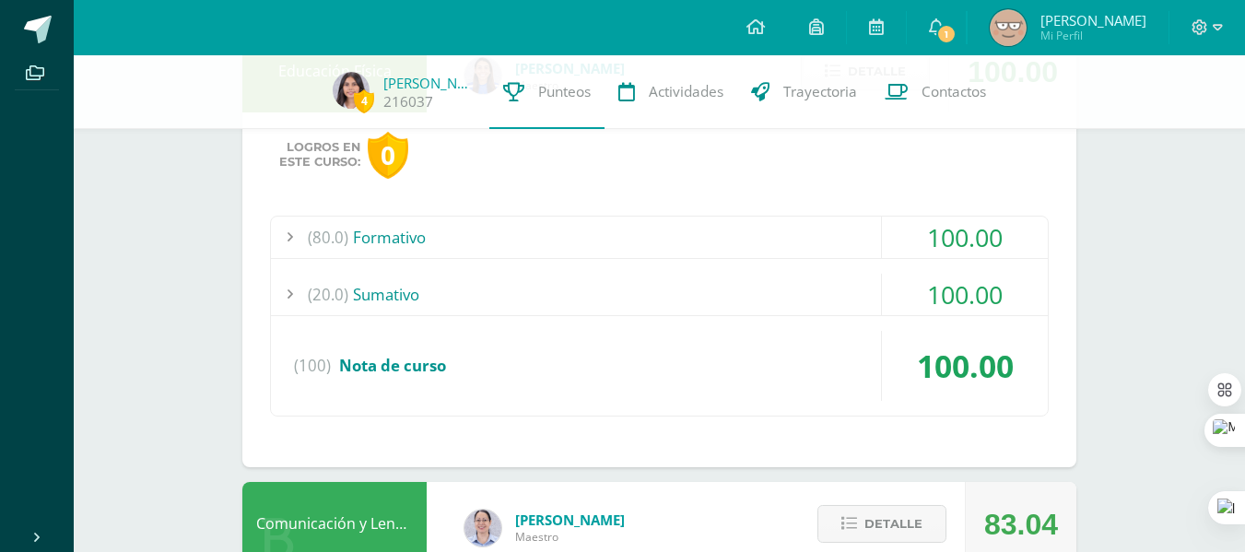
click at [527, 259] on div "(80.0) Formativo 100.00 Nota formativa 1, Ejecución de ejercicios de resistenci…" at bounding box center [659, 316] width 779 height 201
click at [505, 241] on div "(80.0) Formativo" at bounding box center [659, 237] width 777 height 41
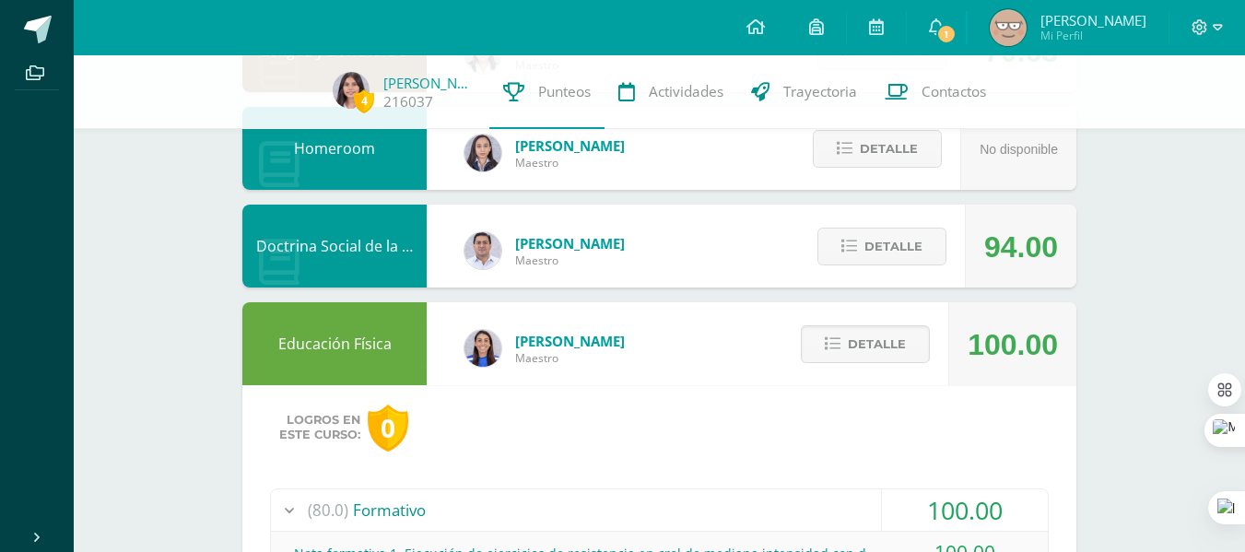
scroll to position [287, 0]
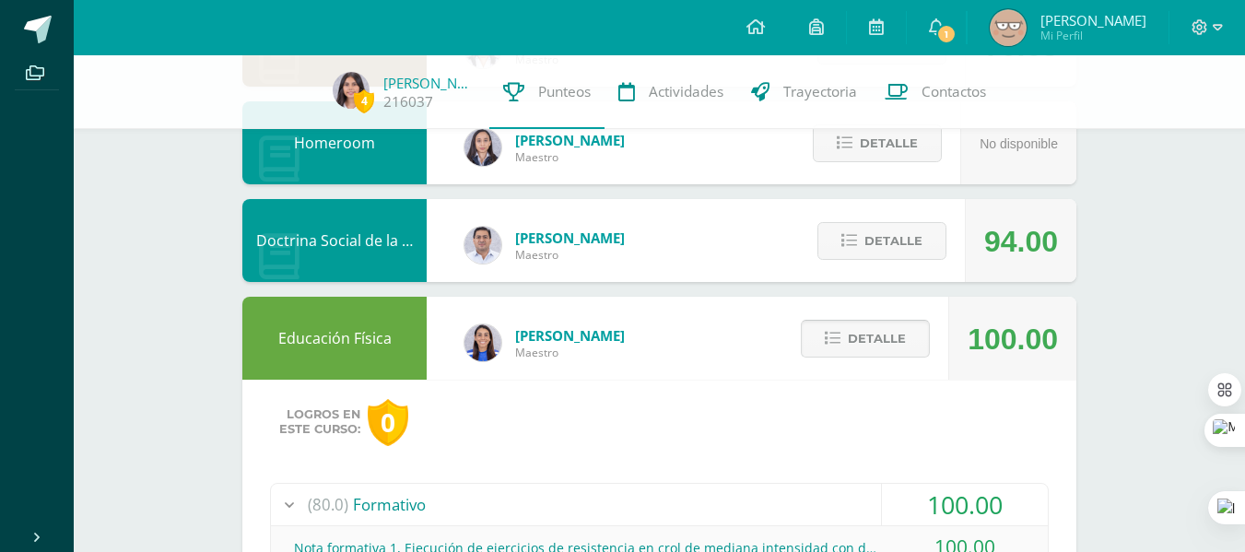
click at [893, 346] on span "Detalle" at bounding box center [877, 339] width 58 height 34
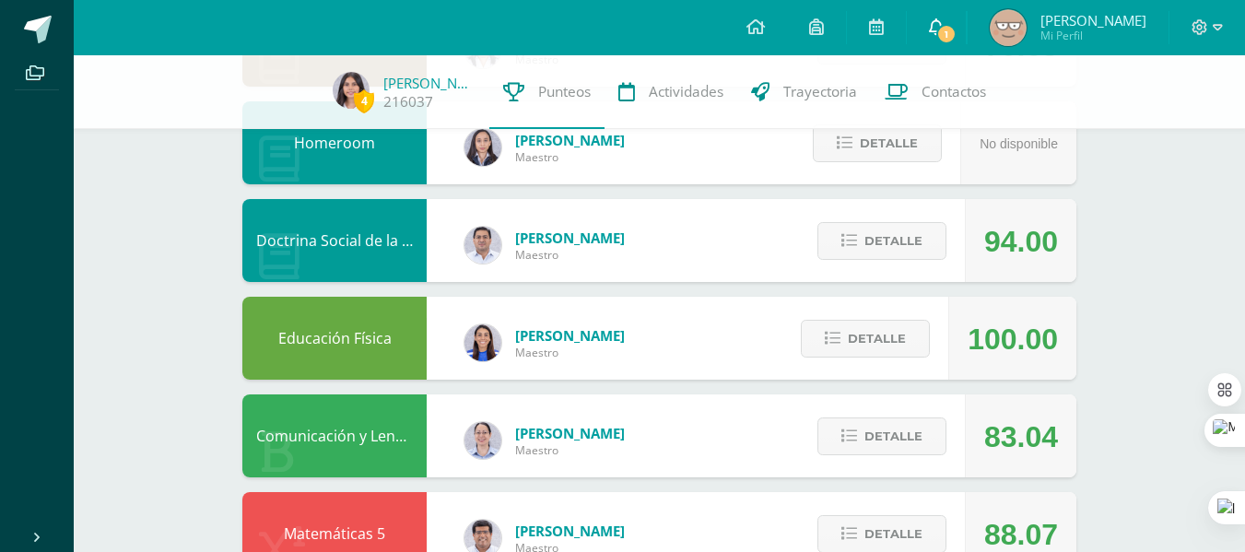
click at [944, 30] on icon at bounding box center [936, 26] width 15 height 17
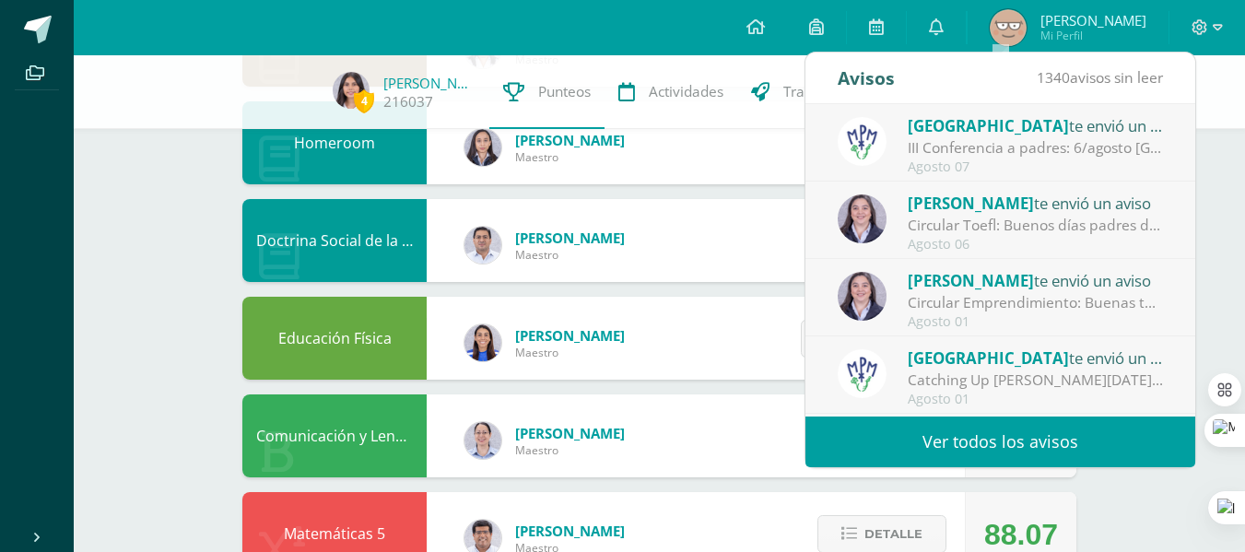
click at [999, 153] on div "III Conferencia a padres: 6/agosto [GEOGRAPHIC_DATA]: ¡Los esperamos el [DATE][…" at bounding box center [1036, 147] width 256 height 21
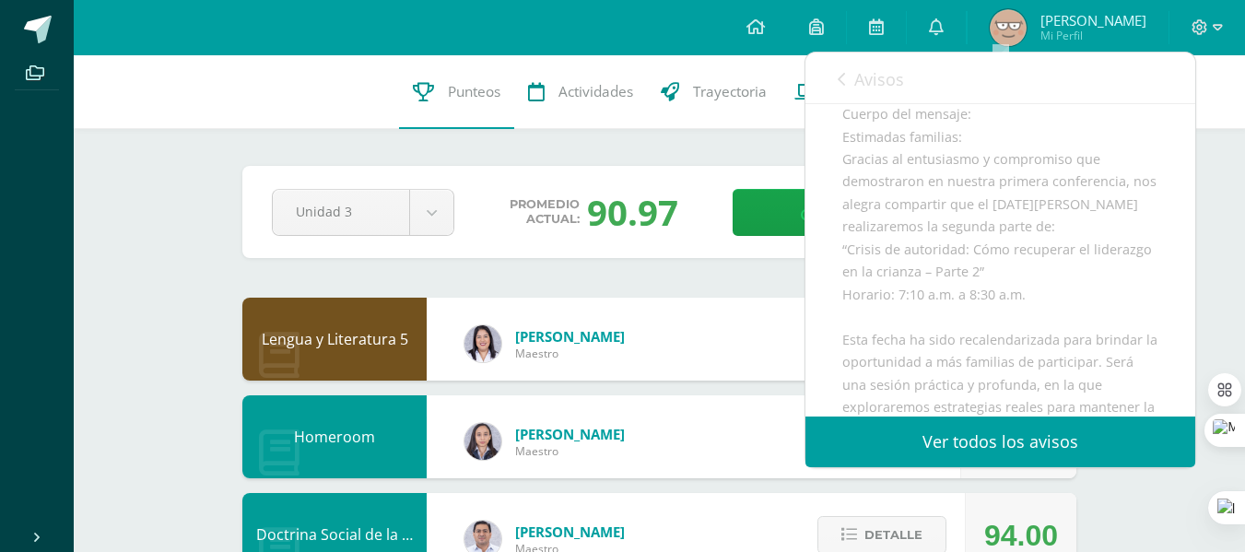
scroll to position [0, 0]
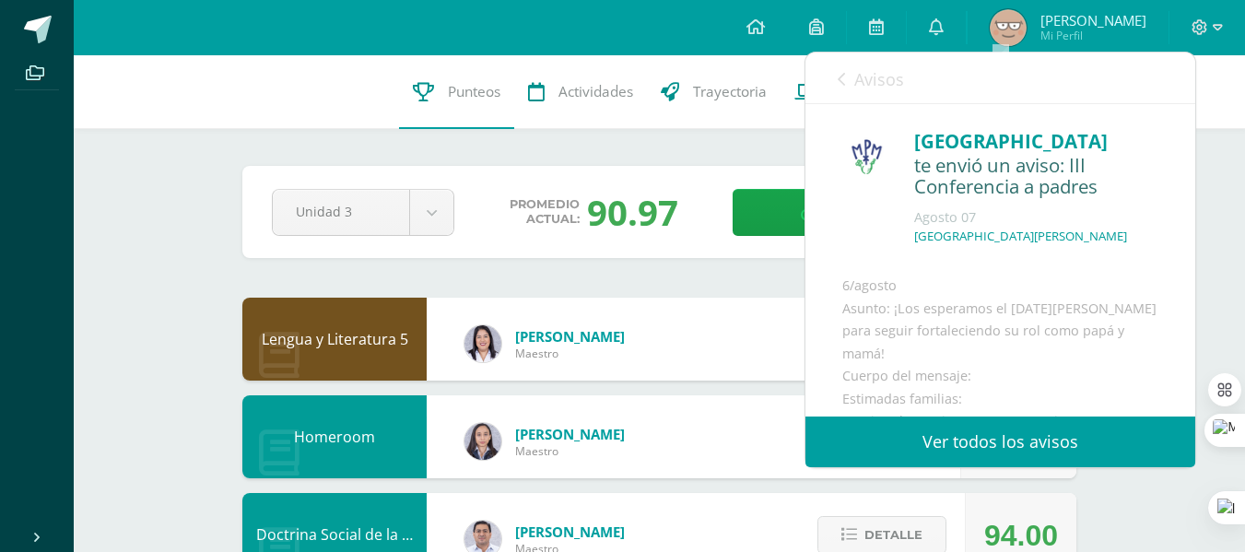
click at [838, 76] on icon at bounding box center [841, 79] width 7 height 15
